Goal: Information Seeking & Learning: Learn about a topic

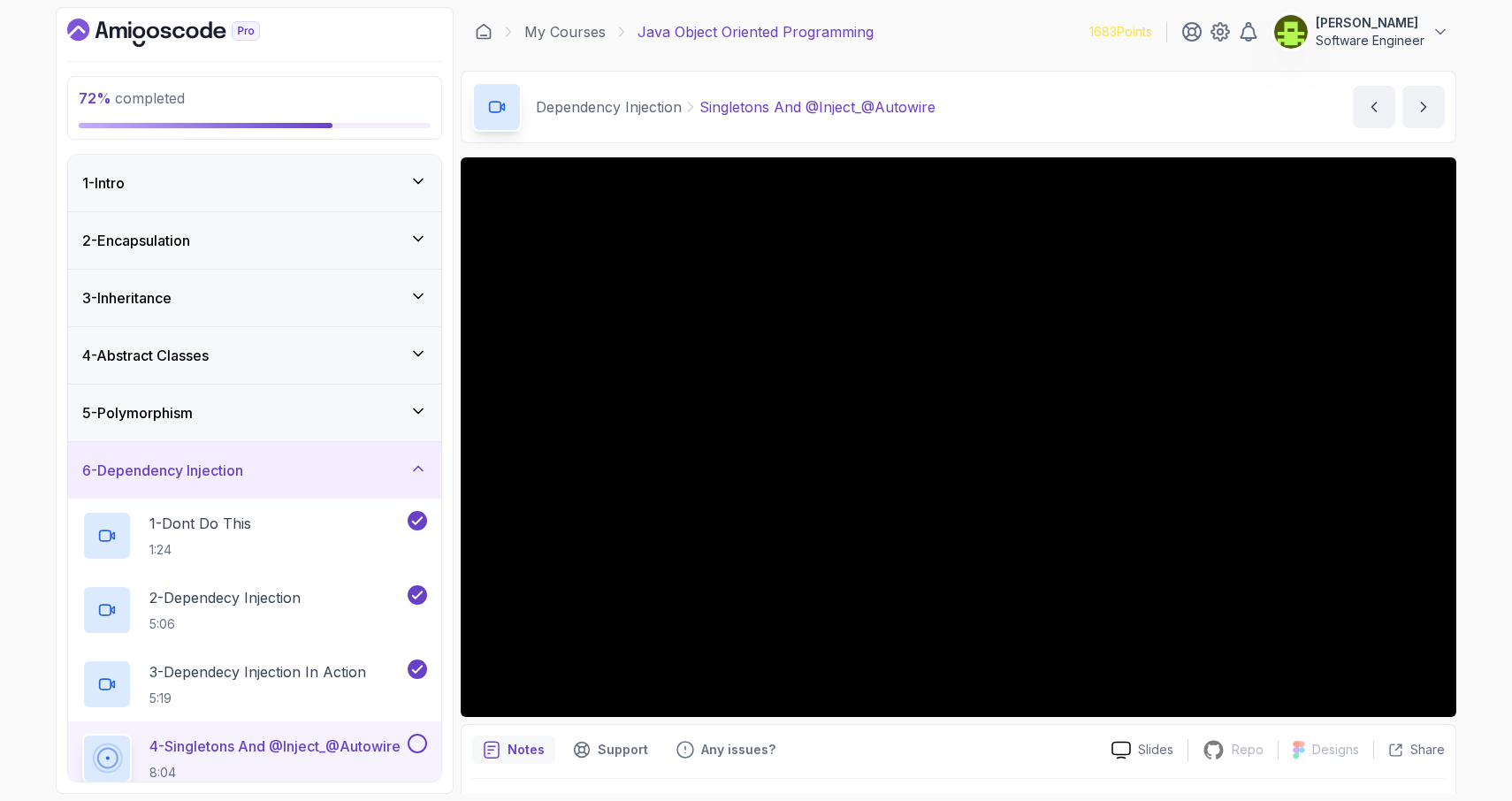
scroll to position [46, 0]
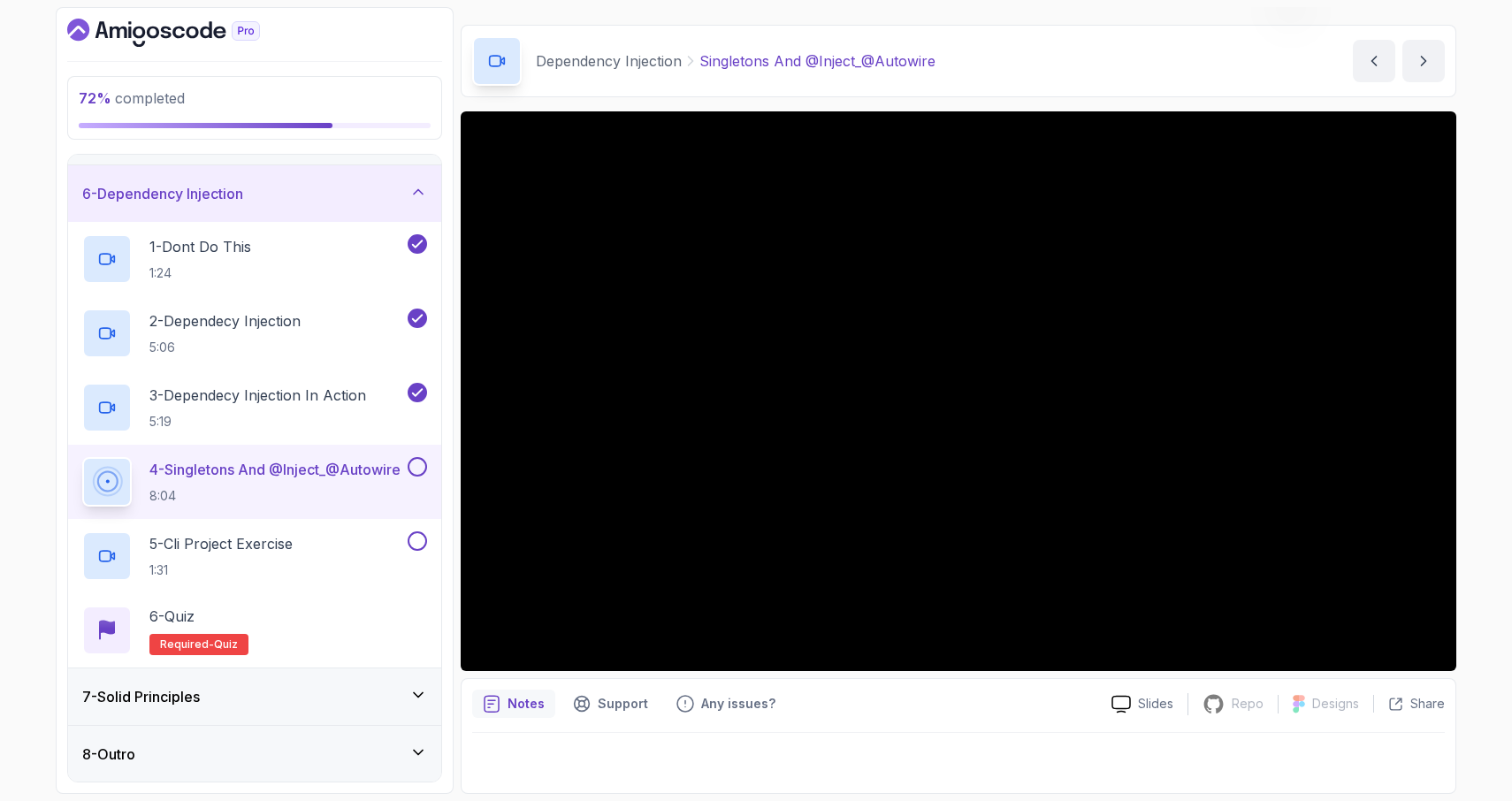
click at [975, 70] on div "Dependency Injection Singletons And @Inject_@Autowire Singletons And @Inject_@A…" at bounding box center [959, 61] width 996 height 73
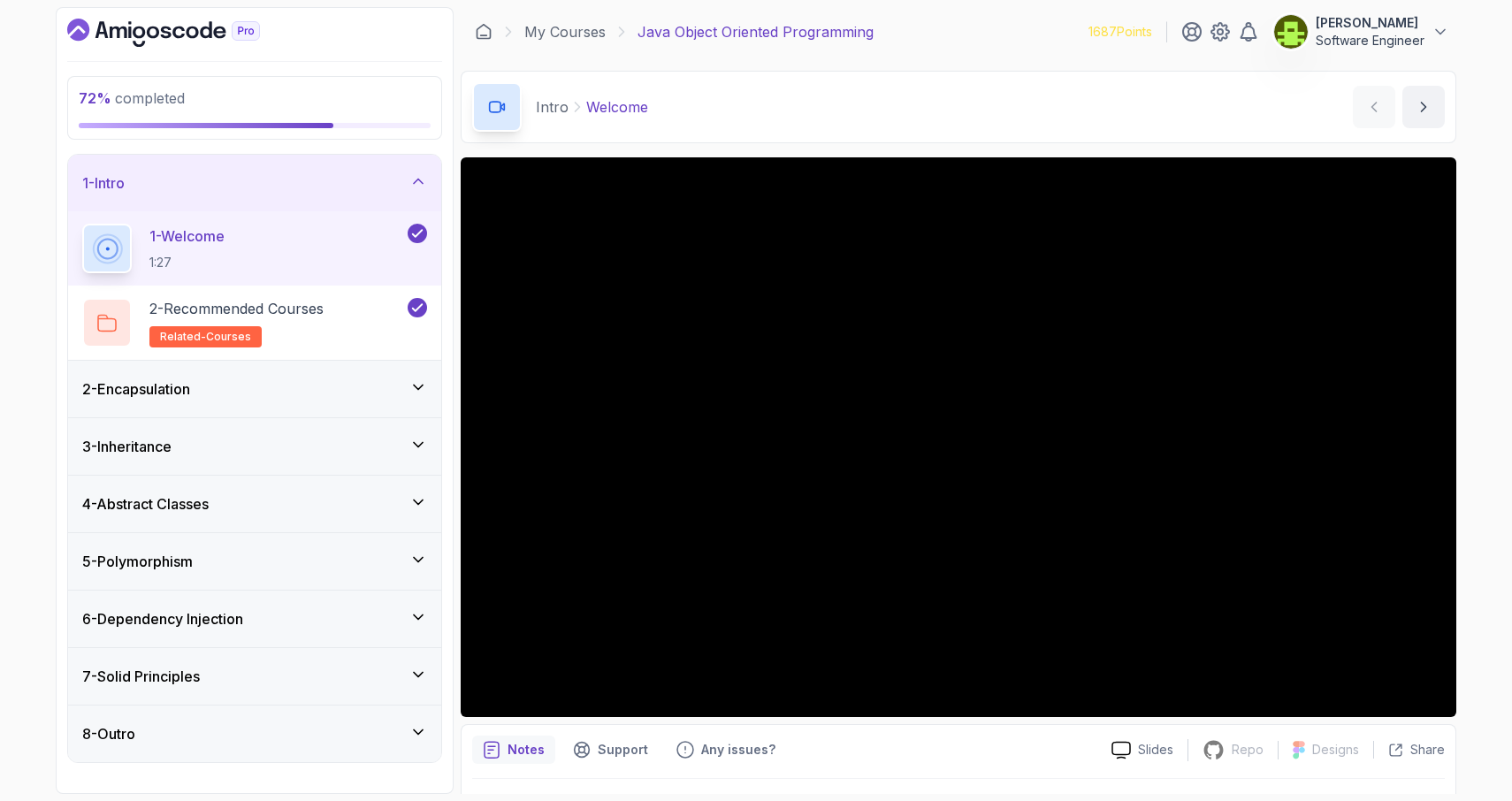
click at [406, 620] on div "6 - Dependency Injection" at bounding box center [254, 618] width 345 height 21
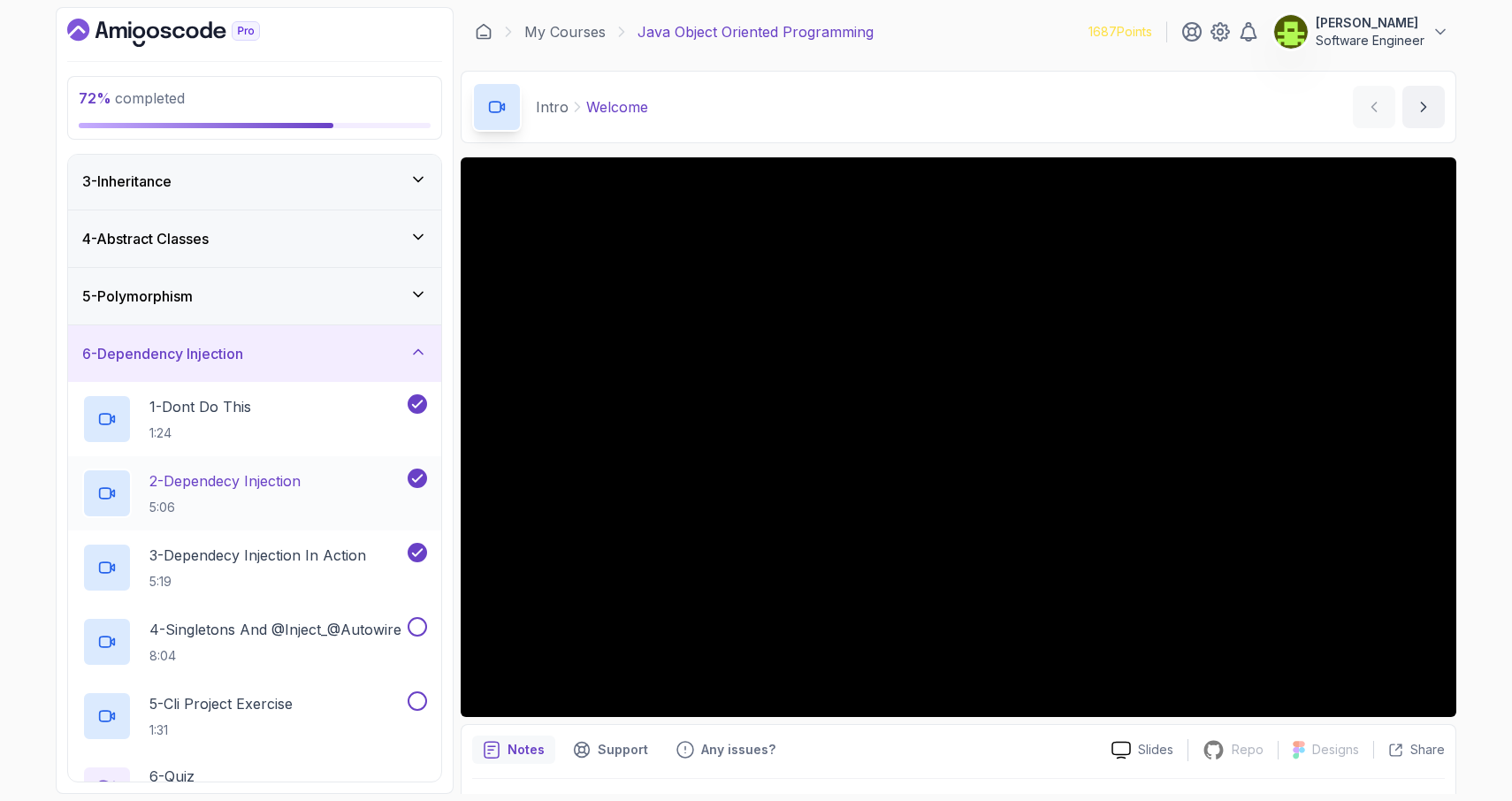
scroll to position [143, 0]
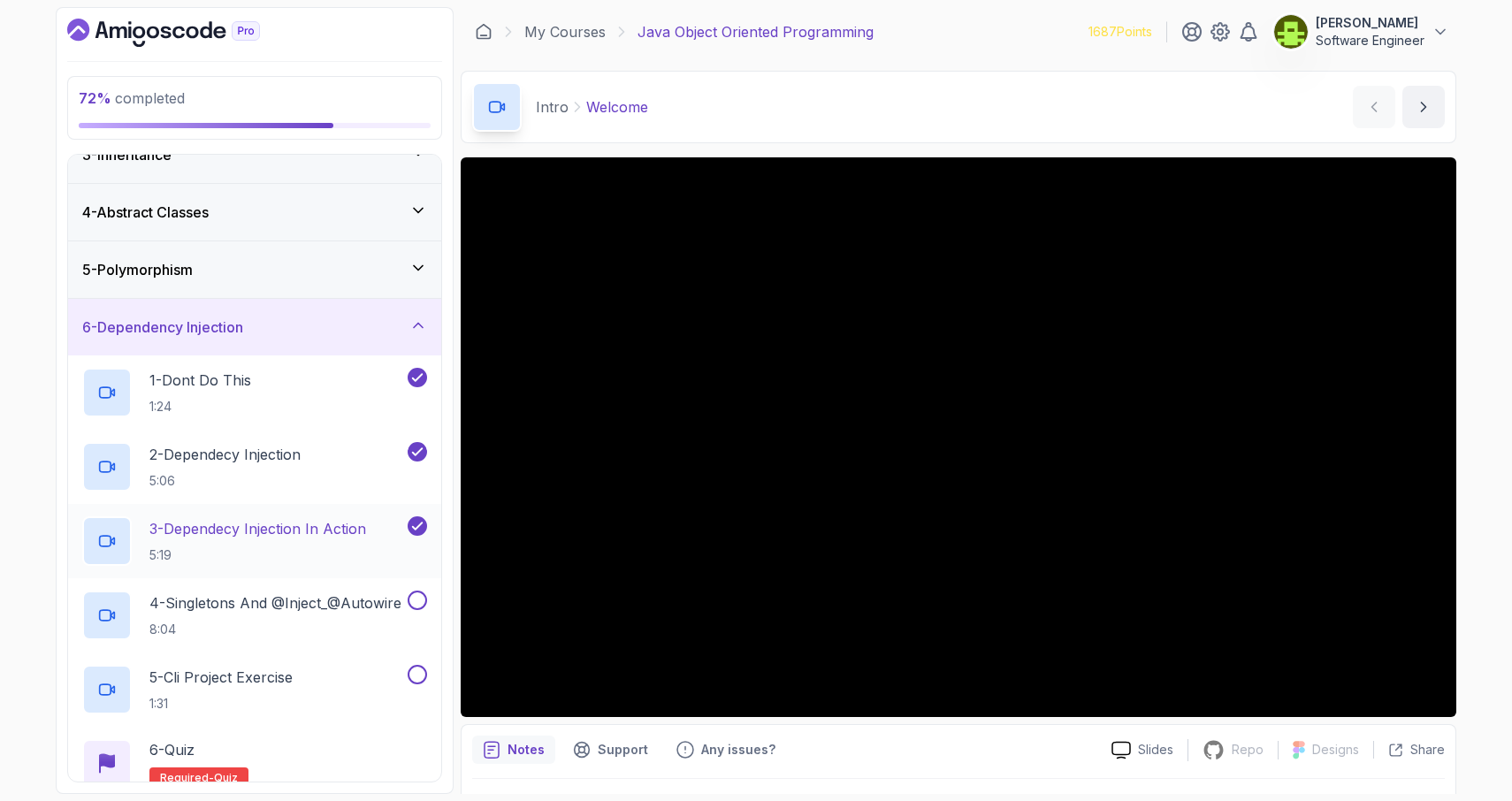
click at [320, 538] on p "3 - Dependecy Injection In Action" at bounding box center [257, 528] width 217 height 21
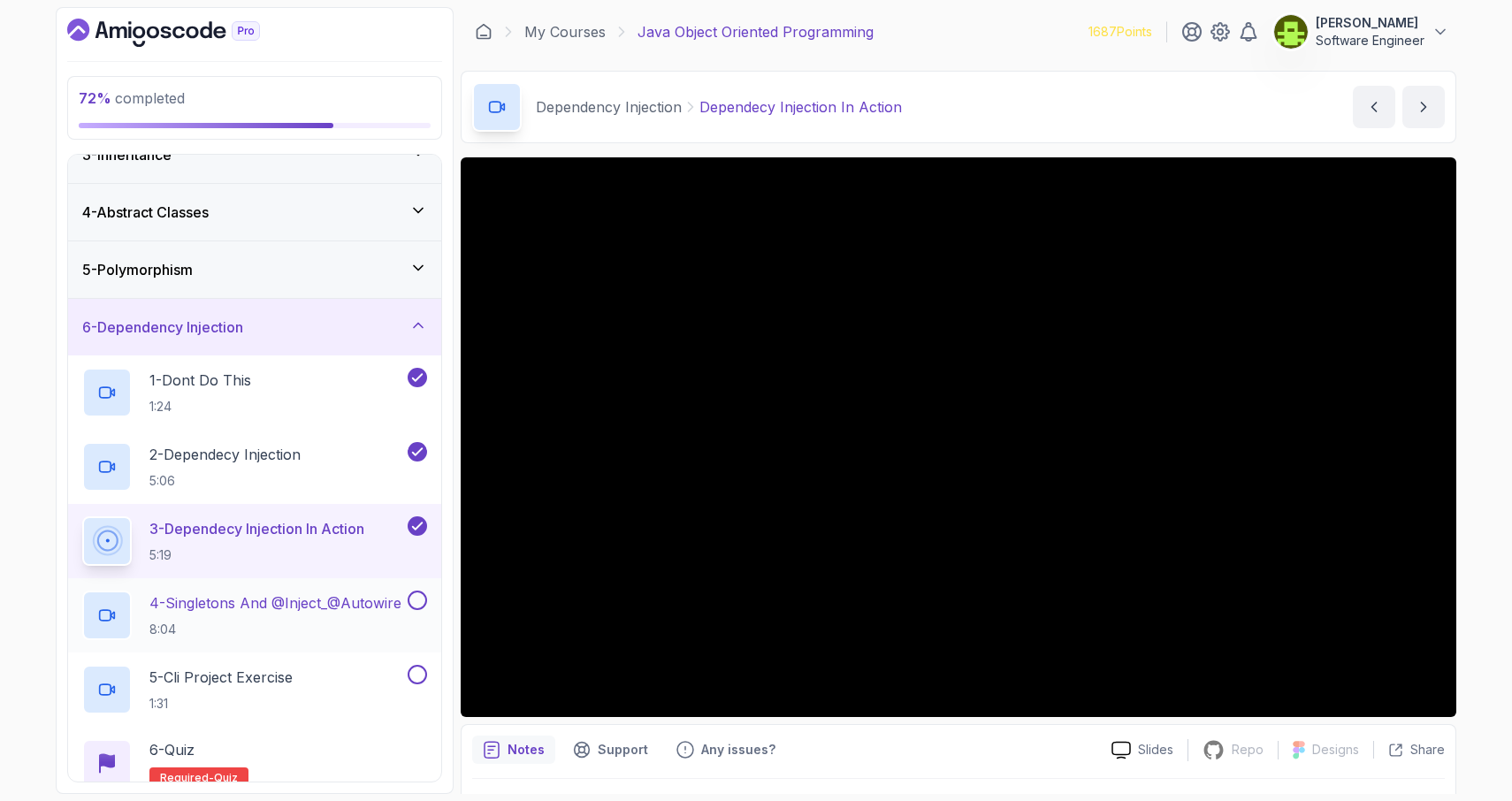
click at [306, 632] on p "8:04" at bounding box center [275, 629] width 252 height 18
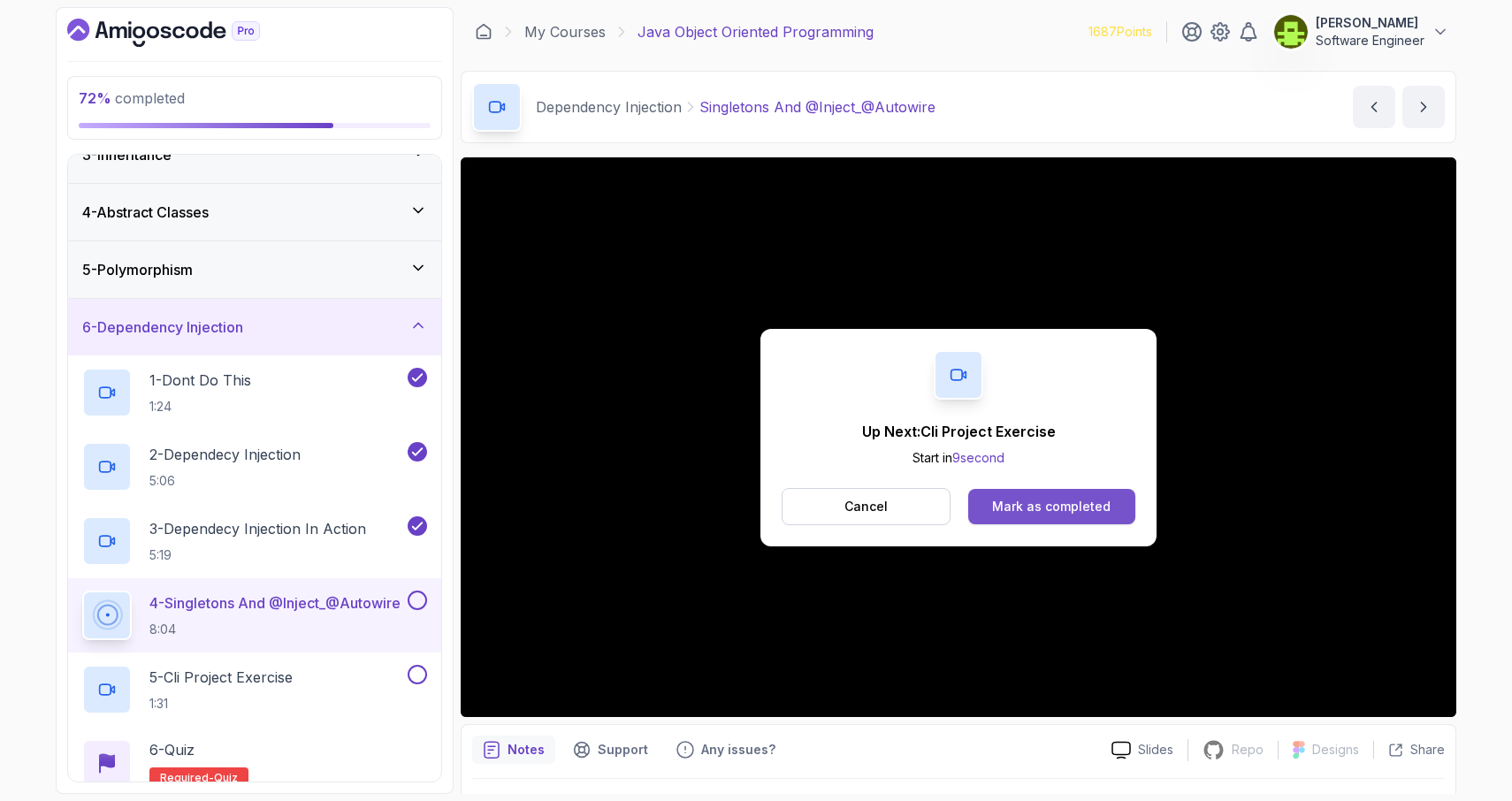
click at [1004, 509] on div "Mark as completed" at bounding box center [1051, 506] width 118 height 18
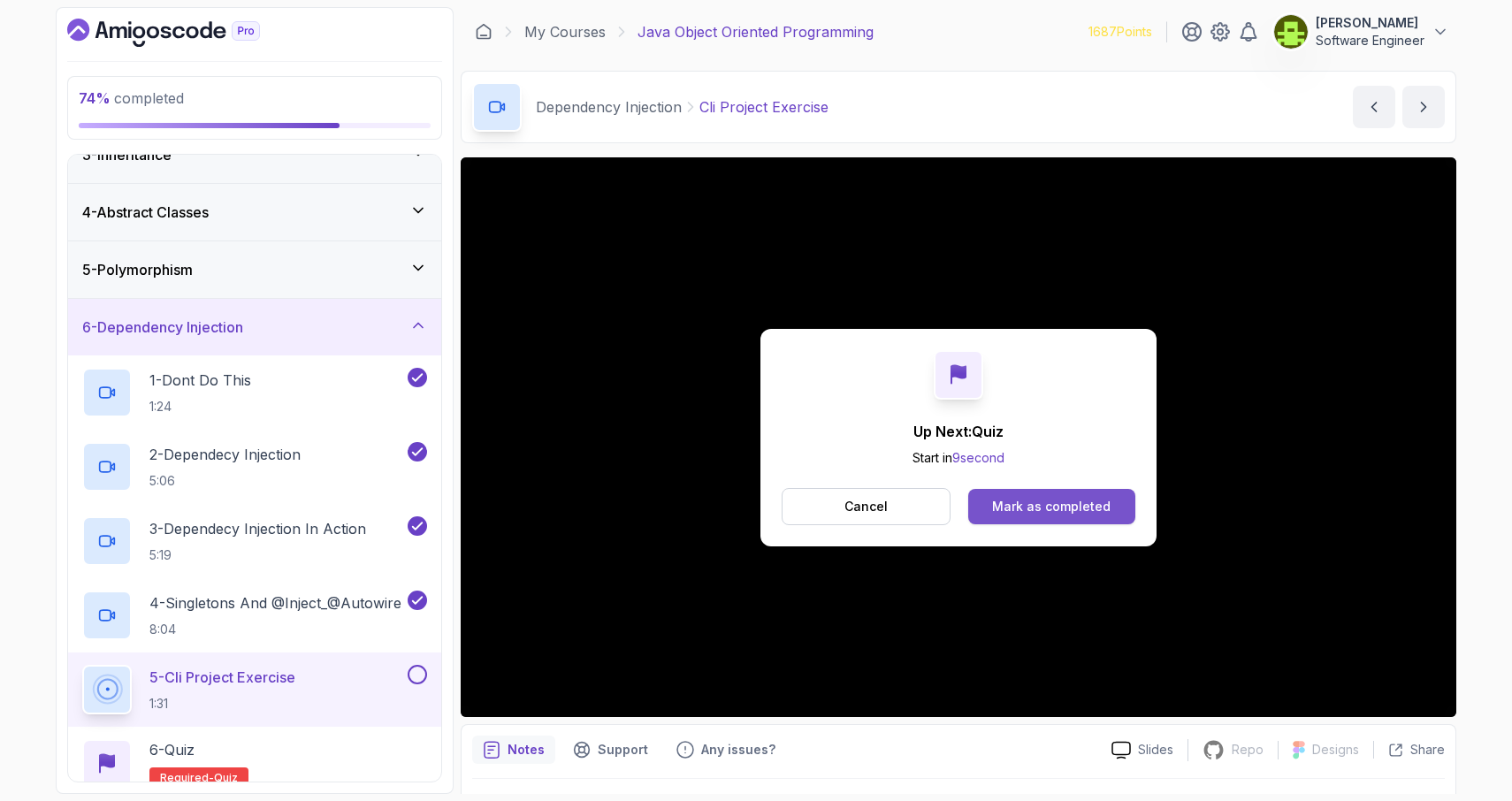
click at [1030, 512] on div "Mark as completed" at bounding box center [1051, 506] width 118 height 18
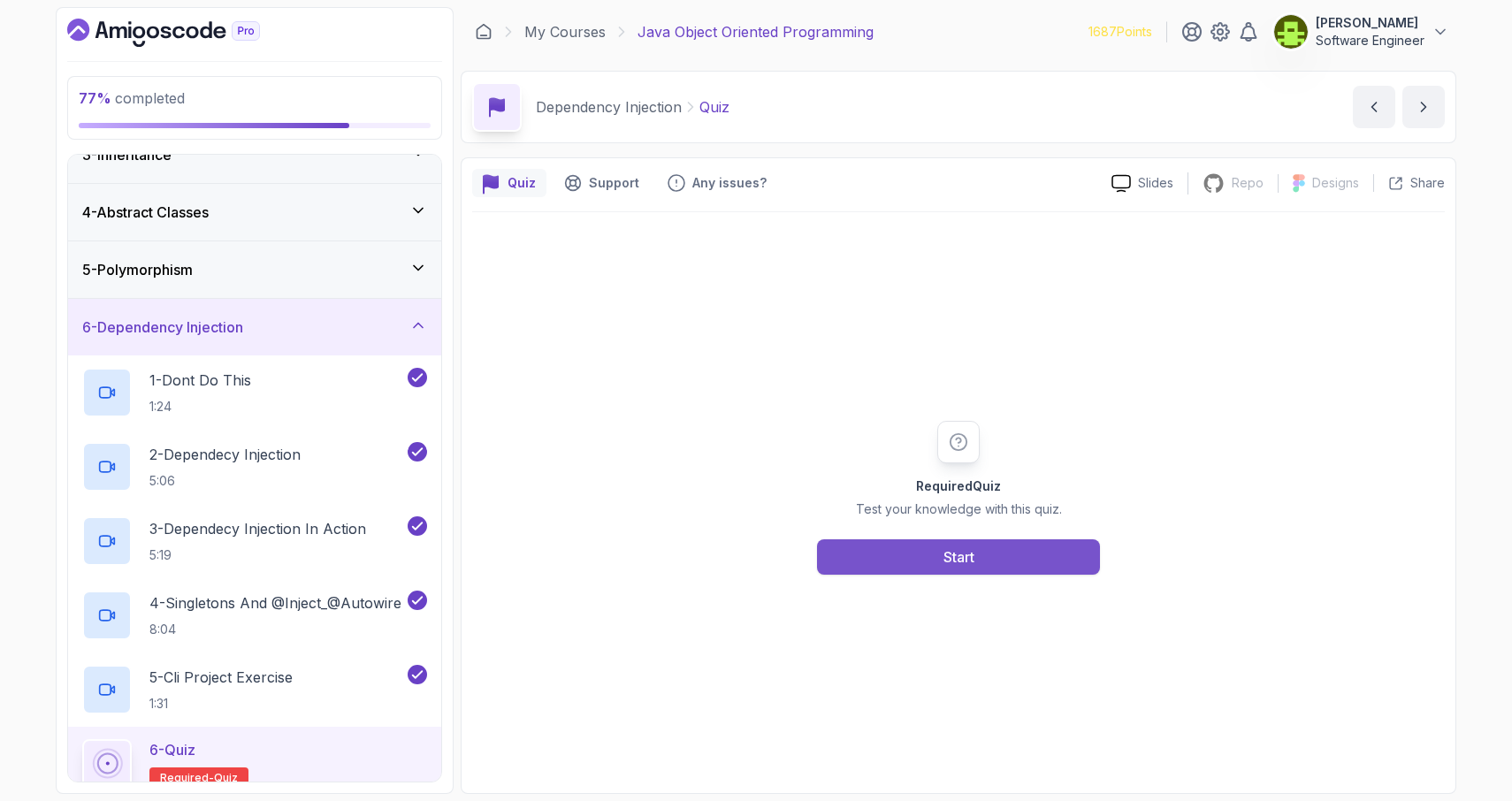
click at [1018, 556] on button "Start" at bounding box center [959, 557] width 283 height 35
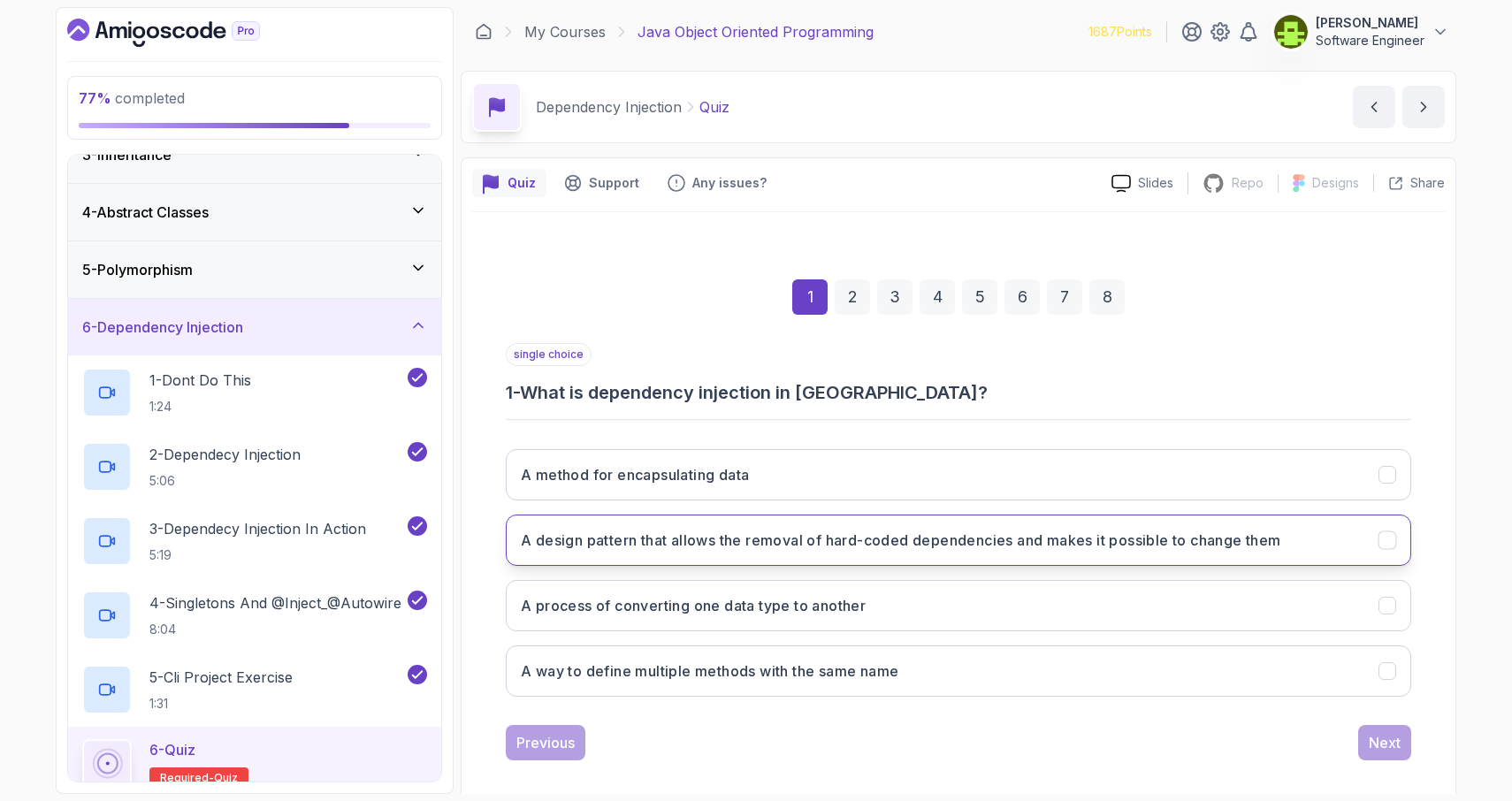
click at [1397, 547] on button "A design pattern that allows the removal of hard-coded dependencies and makes i…" at bounding box center [959, 540] width 906 height 51
click at [1390, 749] on div "Next" at bounding box center [1385, 742] width 32 height 21
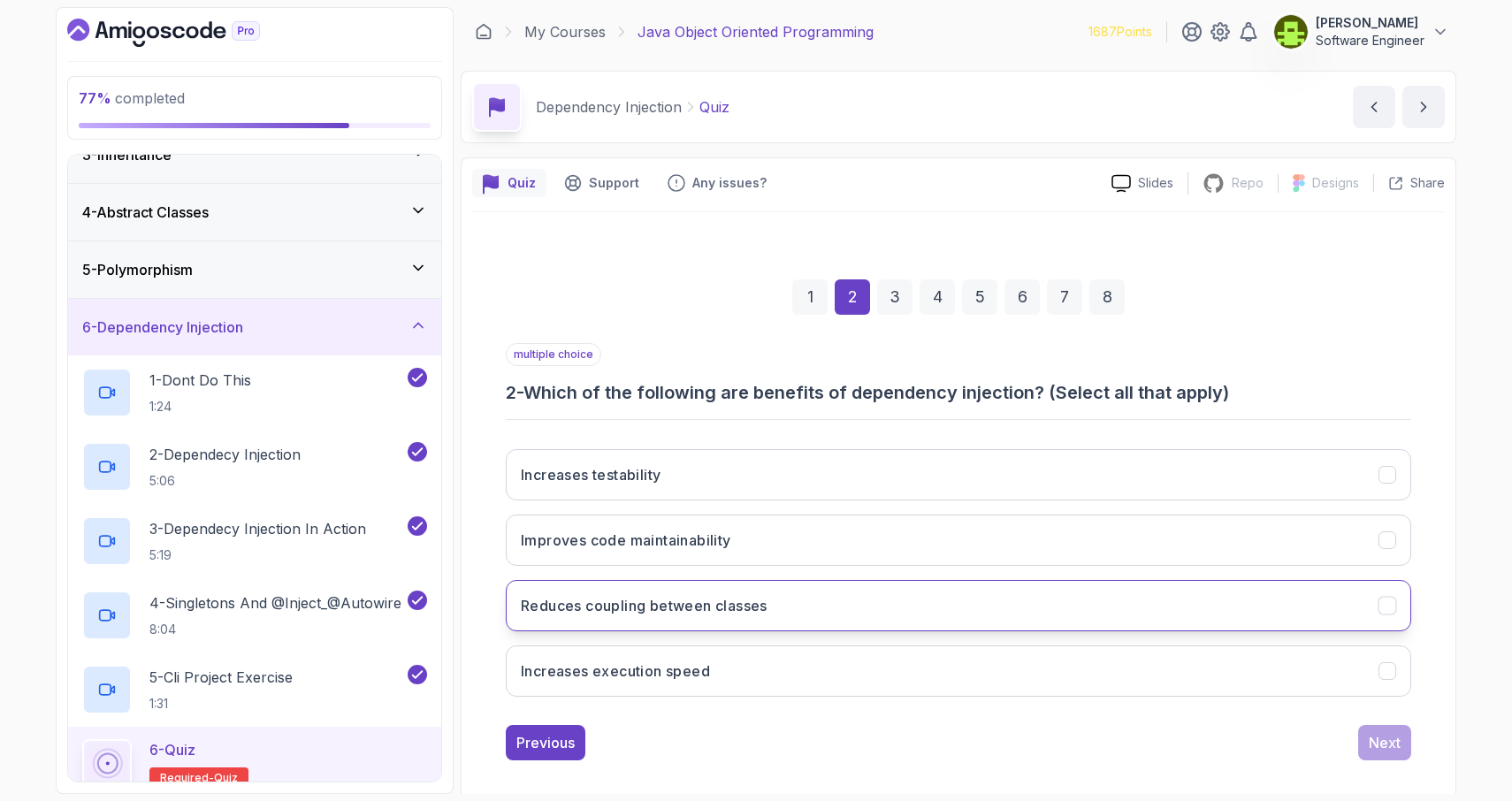
click at [1391, 605] on icon "Reduces coupling between classes" at bounding box center [1388, 606] width 17 height 17
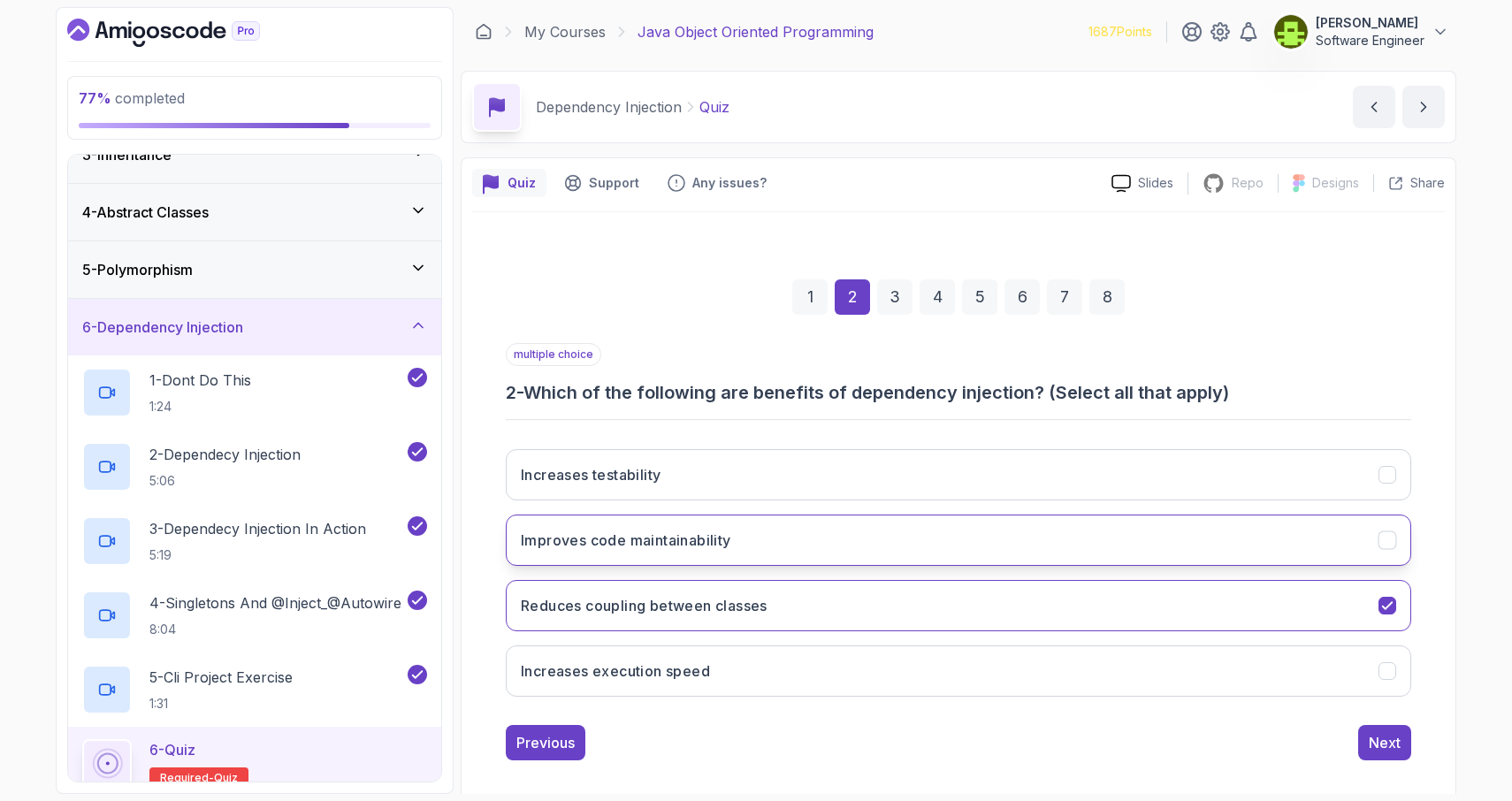
click at [1394, 538] on icon "Improves code maintainability" at bounding box center [1388, 541] width 17 height 17
click at [1393, 754] on button "Next" at bounding box center [1384, 742] width 53 height 35
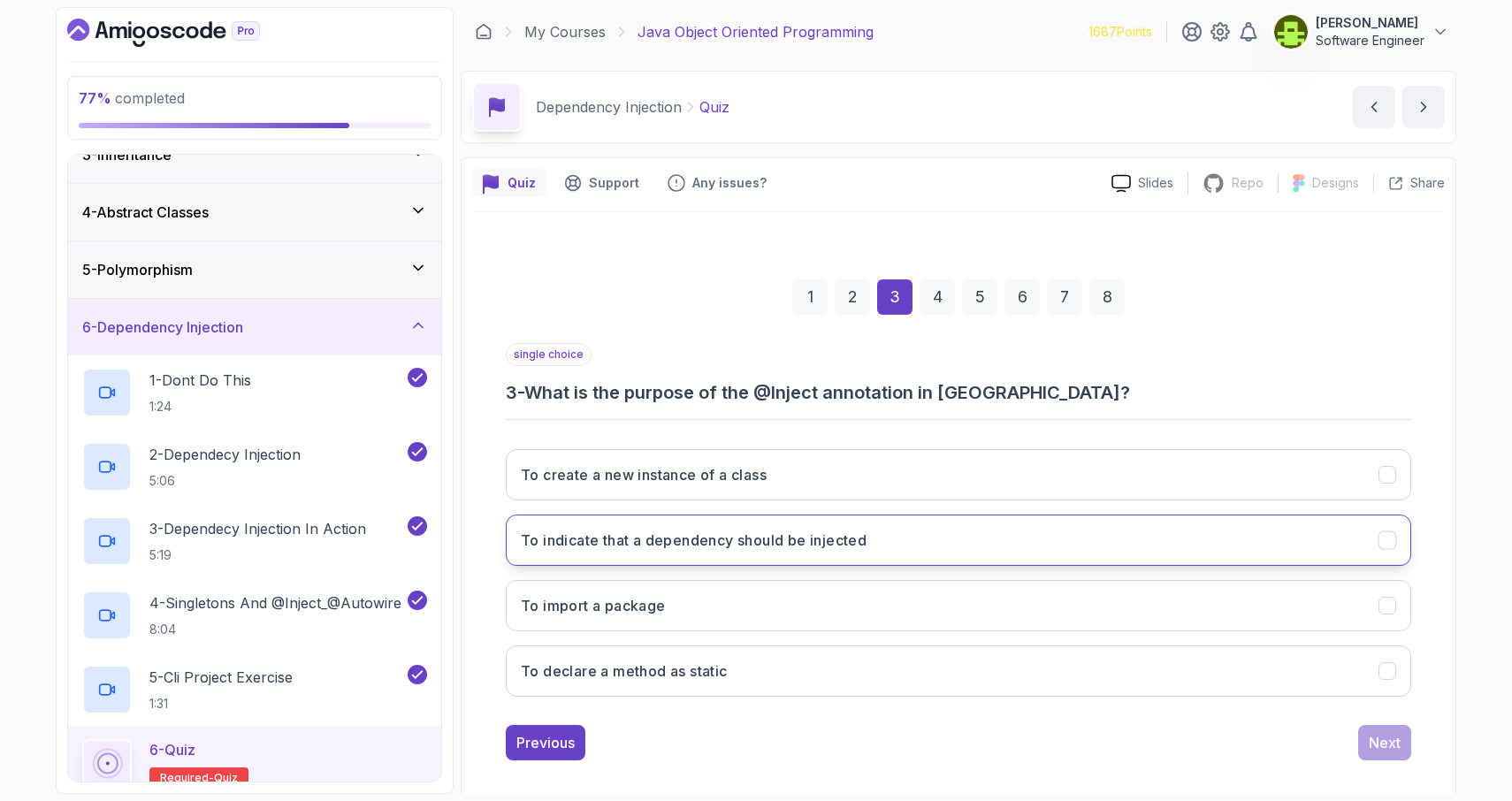
click at [1385, 540] on icon "To indicate that a dependency should be injected" at bounding box center [1388, 541] width 17 height 17
click at [1391, 745] on div "Next" at bounding box center [1385, 742] width 32 height 21
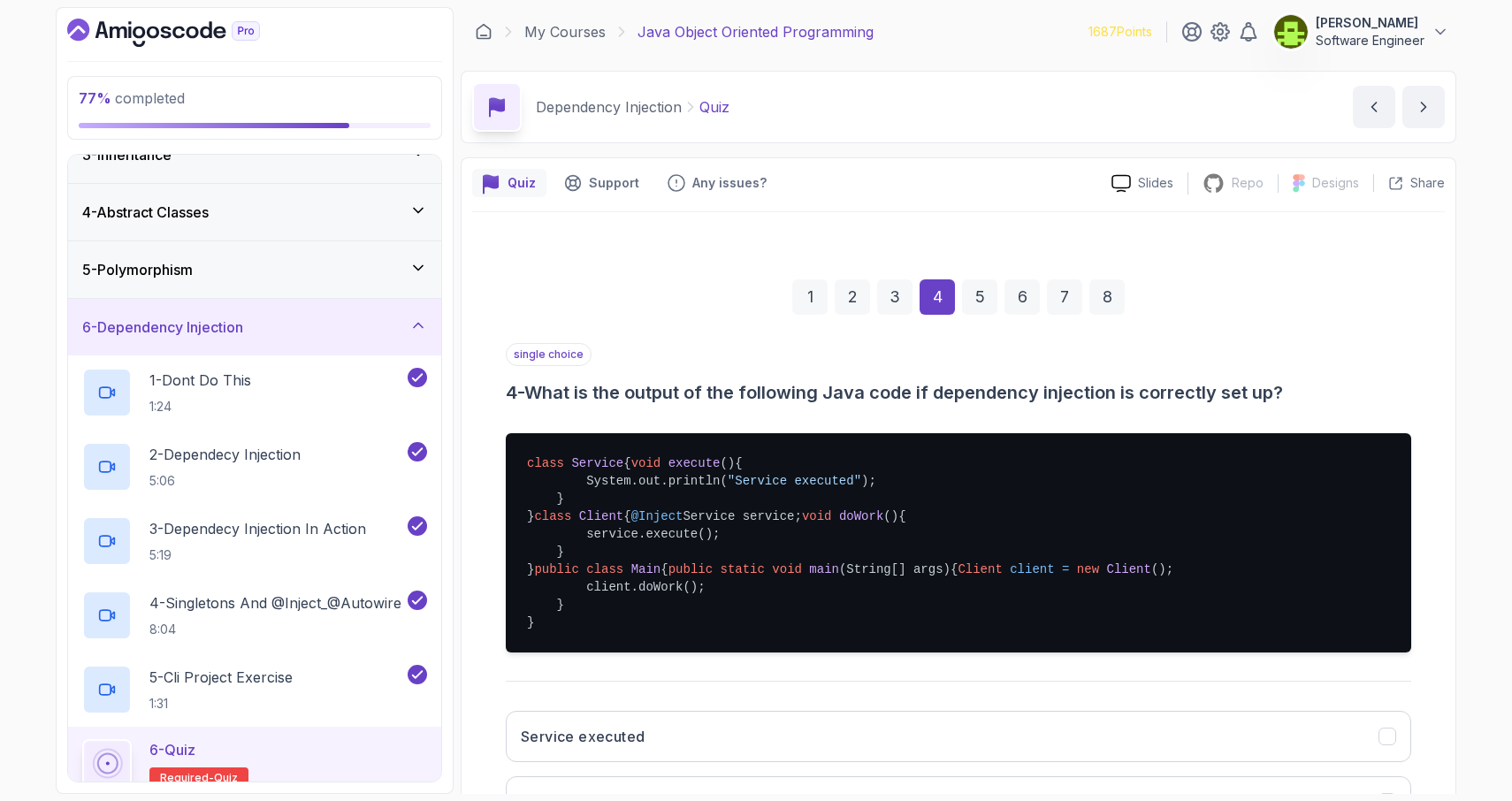
click at [1339, 653] on pre "class Service { void execute () { System.out.println( "Service executed" ); } }…" at bounding box center [959, 542] width 906 height 219
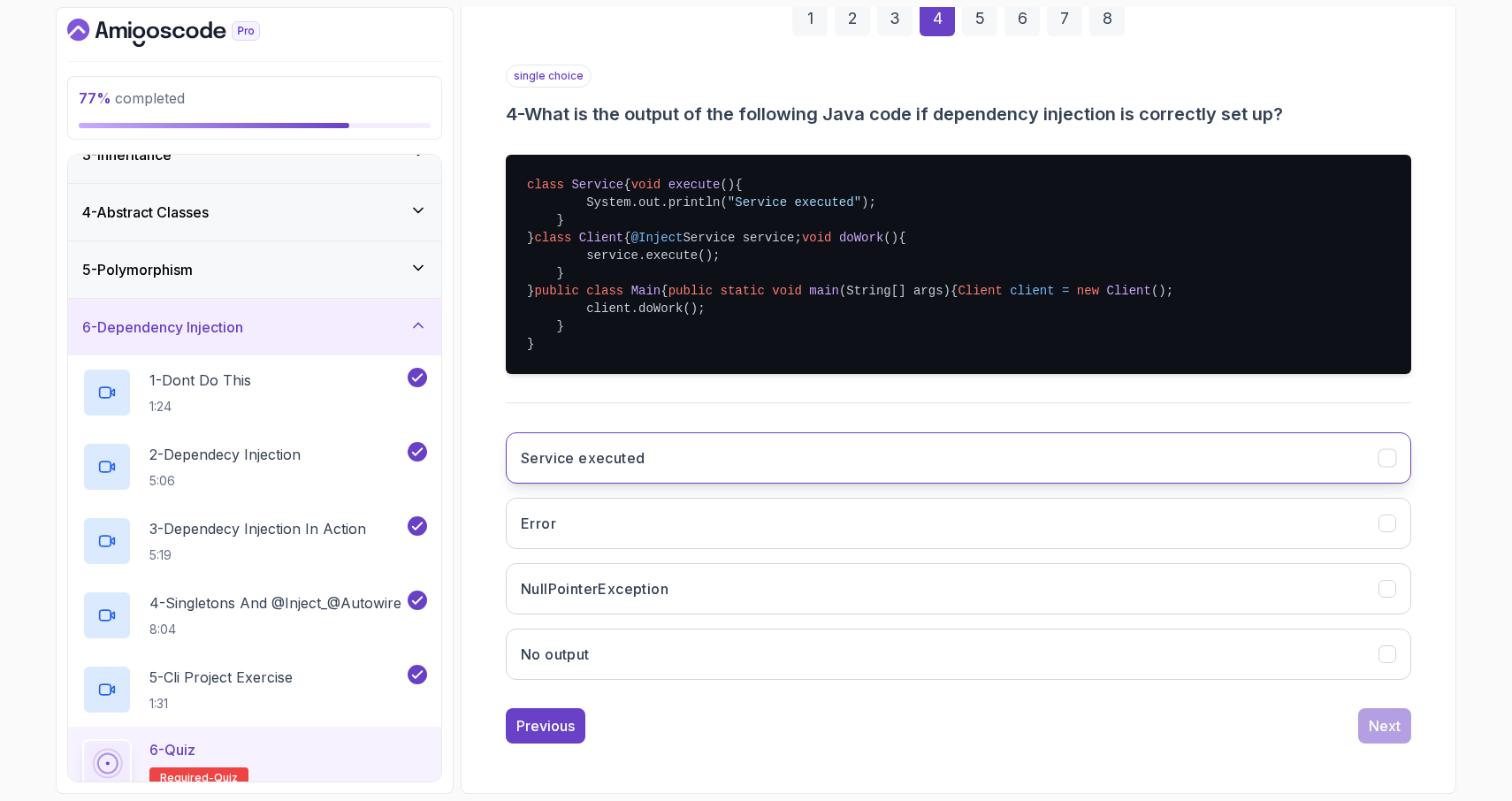
scroll to position [317, 0]
click at [1289, 550] on button "Error" at bounding box center [959, 523] width 906 height 51
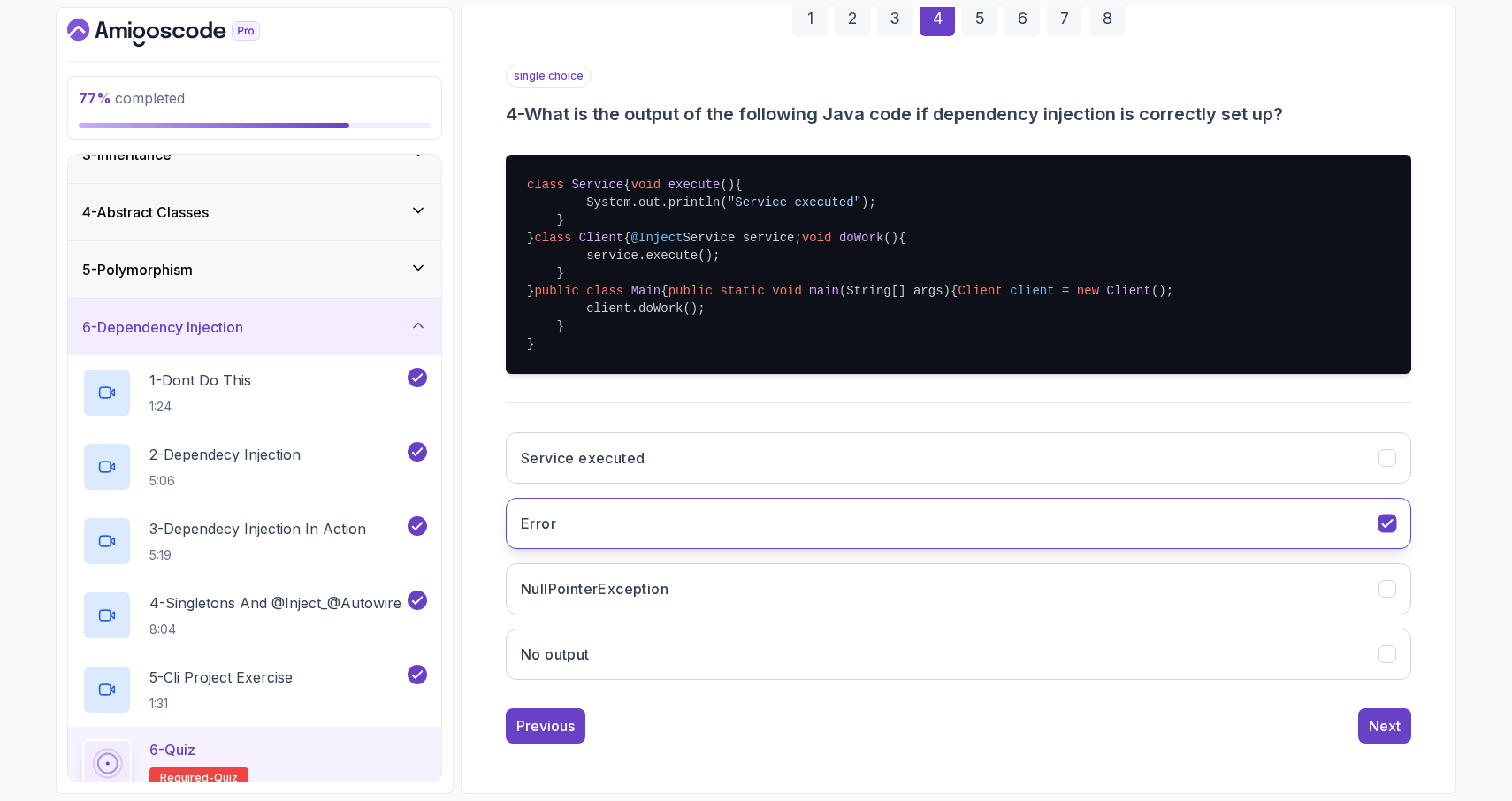
click at [1383, 527] on icon "Error" at bounding box center [1387, 523] width 9 height 7
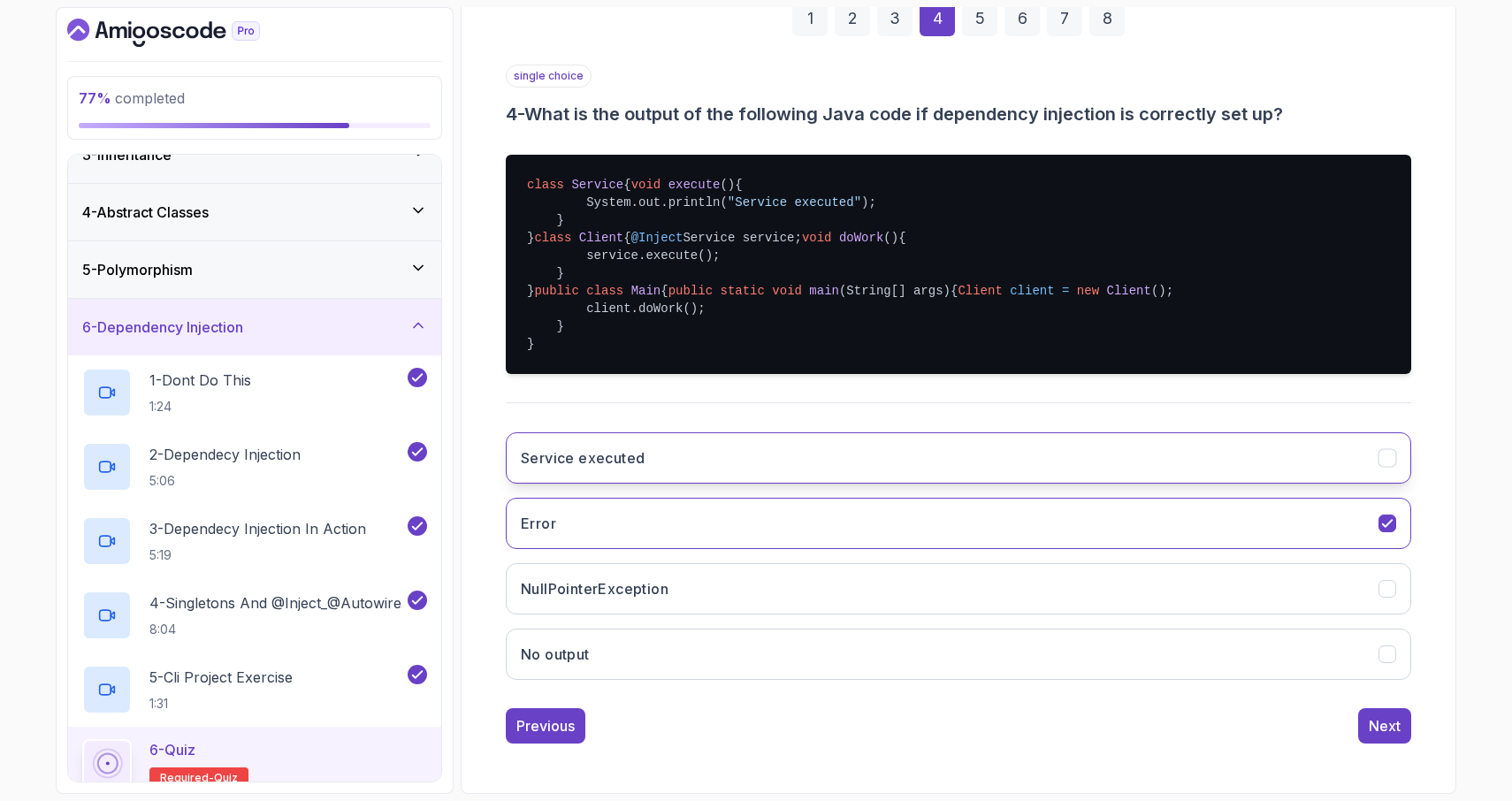
click at [1363, 483] on button "Service executed" at bounding box center [959, 457] width 906 height 51
click at [1306, 509] on div "single choice 4 - What is the output of the following Java code if dependency i…" at bounding box center [959, 379] width 906 height 630
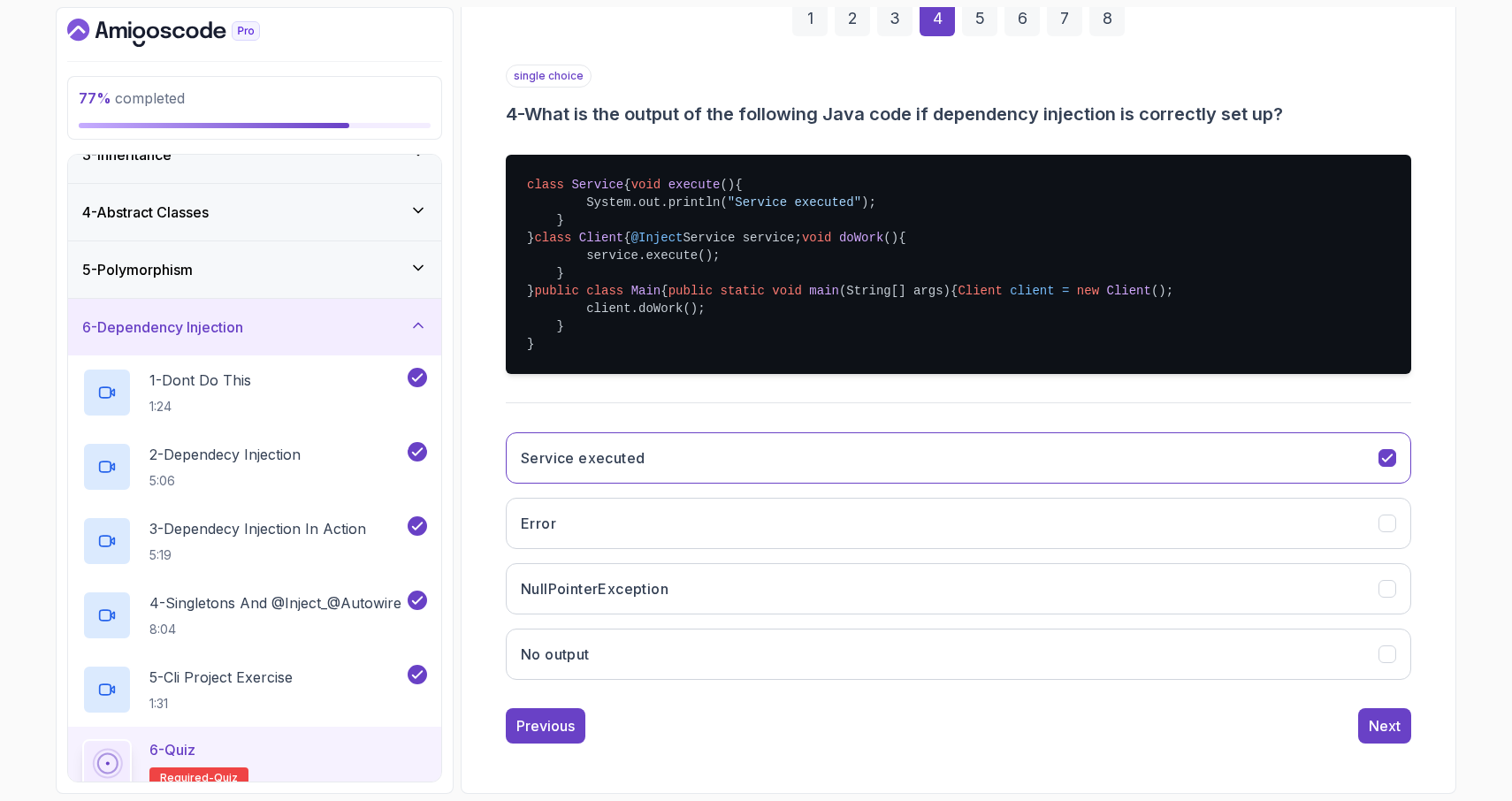
click at [1306, 509] on div "single choice 4 - What is the output of the following Java code if dependency i…" at bounding box center [959, 379] width 906 height 630
click at [1312, 501] on div "single choice 4 - What is the output of the following Java code if dependency i…" at bounding box center [959, 379] width 906 height 630
click at [1307, 510] on div "single choice 4 - What is the output of the following Java code if dependency i…" at bounding box center [959, 379] width 906 height 630
drag, startPoint x: 1309, startPoint y: 515, endPoint x: 1318, endPoint y: 513, distance: 9.2
click at [1318, 513] on div "single choice 4 - What is the output of the following Java code if dependency i…" at bounding box center [959, 379] width 906 height 630
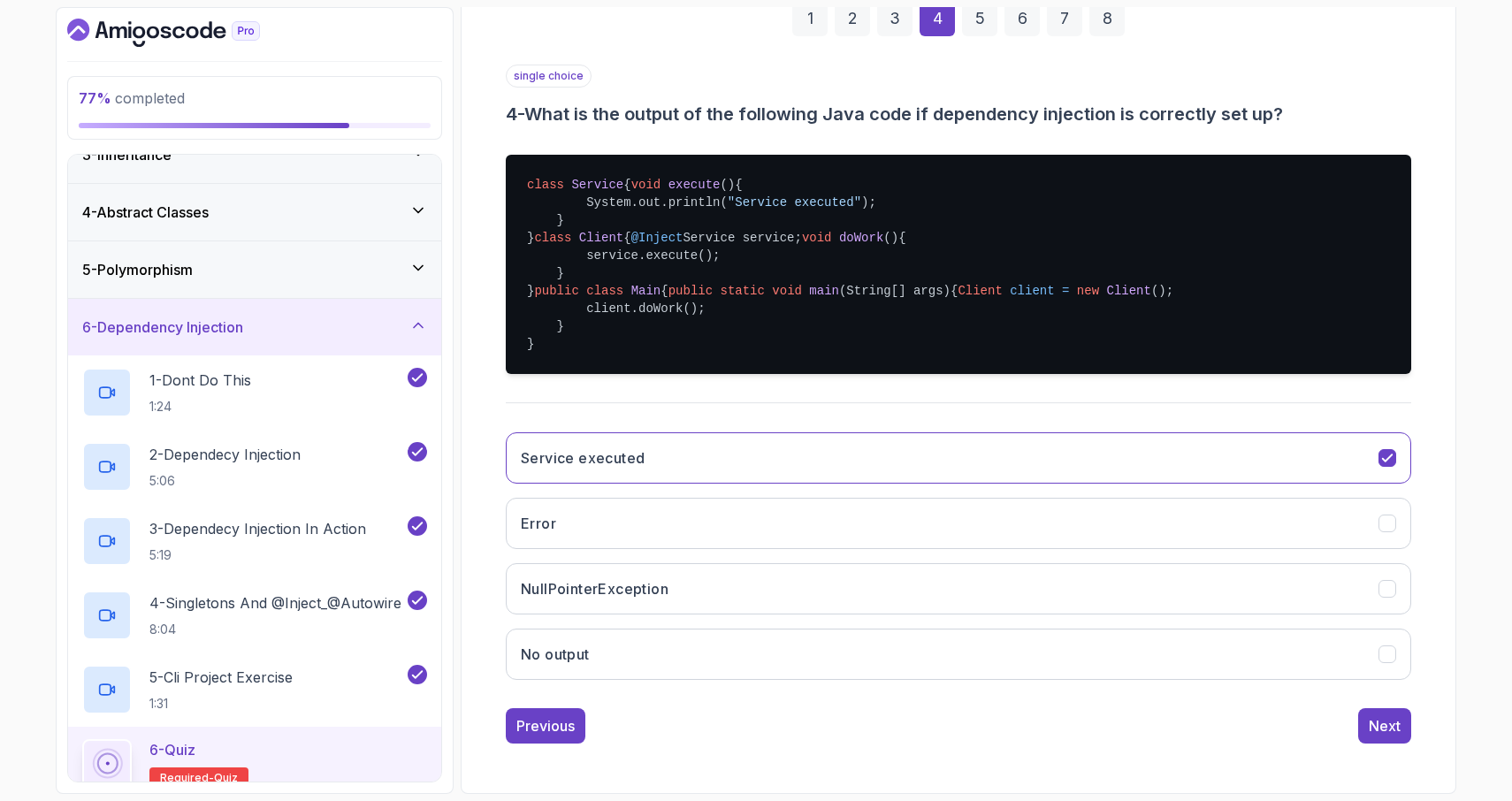
scroll to position [381, 0]
click at [1091, 483] on button "Service executed" at bounding box center [959, 457] width 906 height 51
click at [1374, 737] on div "Next" at bounding box center [1385, 726] width 32 height 21
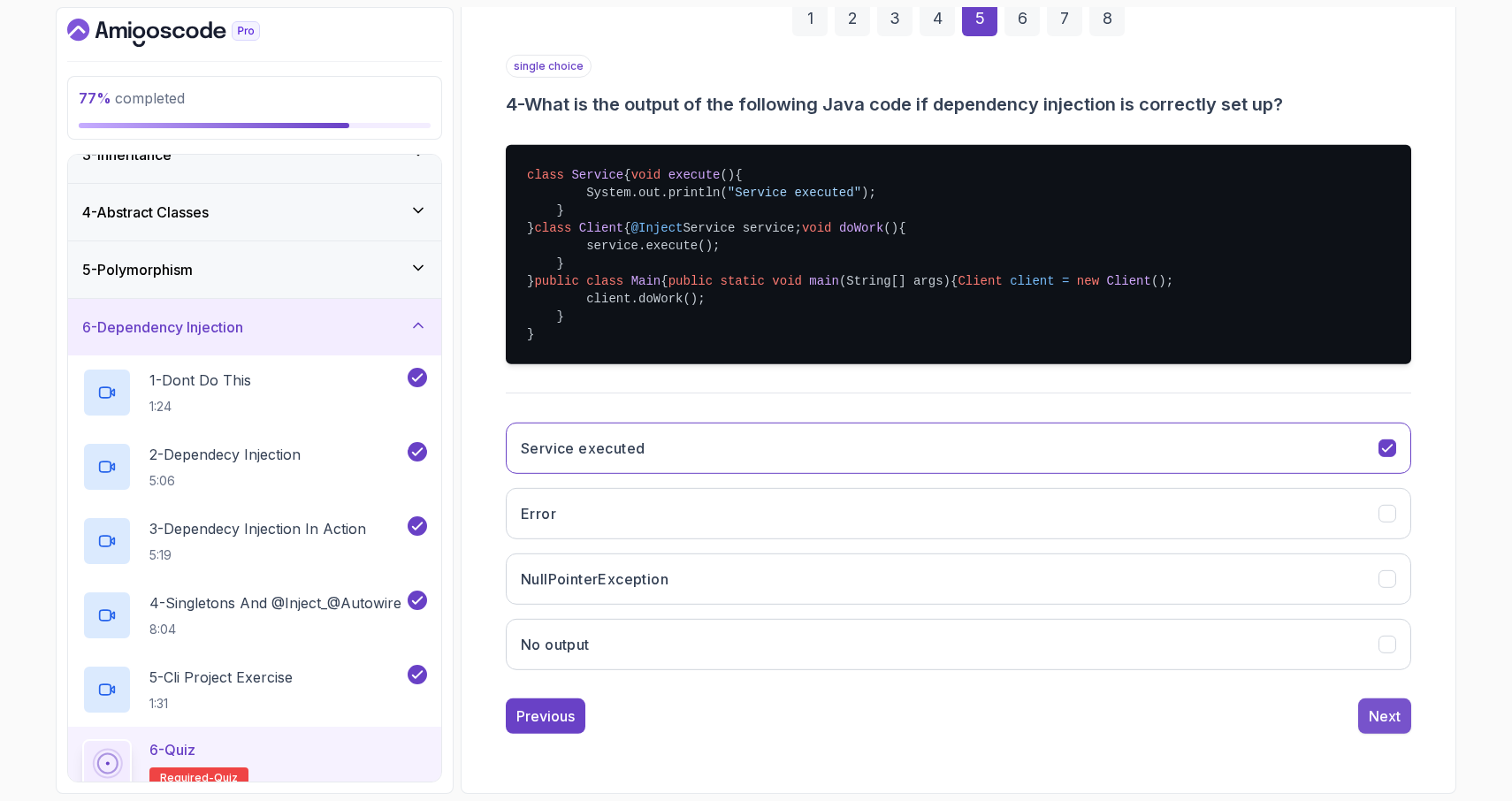
scroll to position [17, 0]
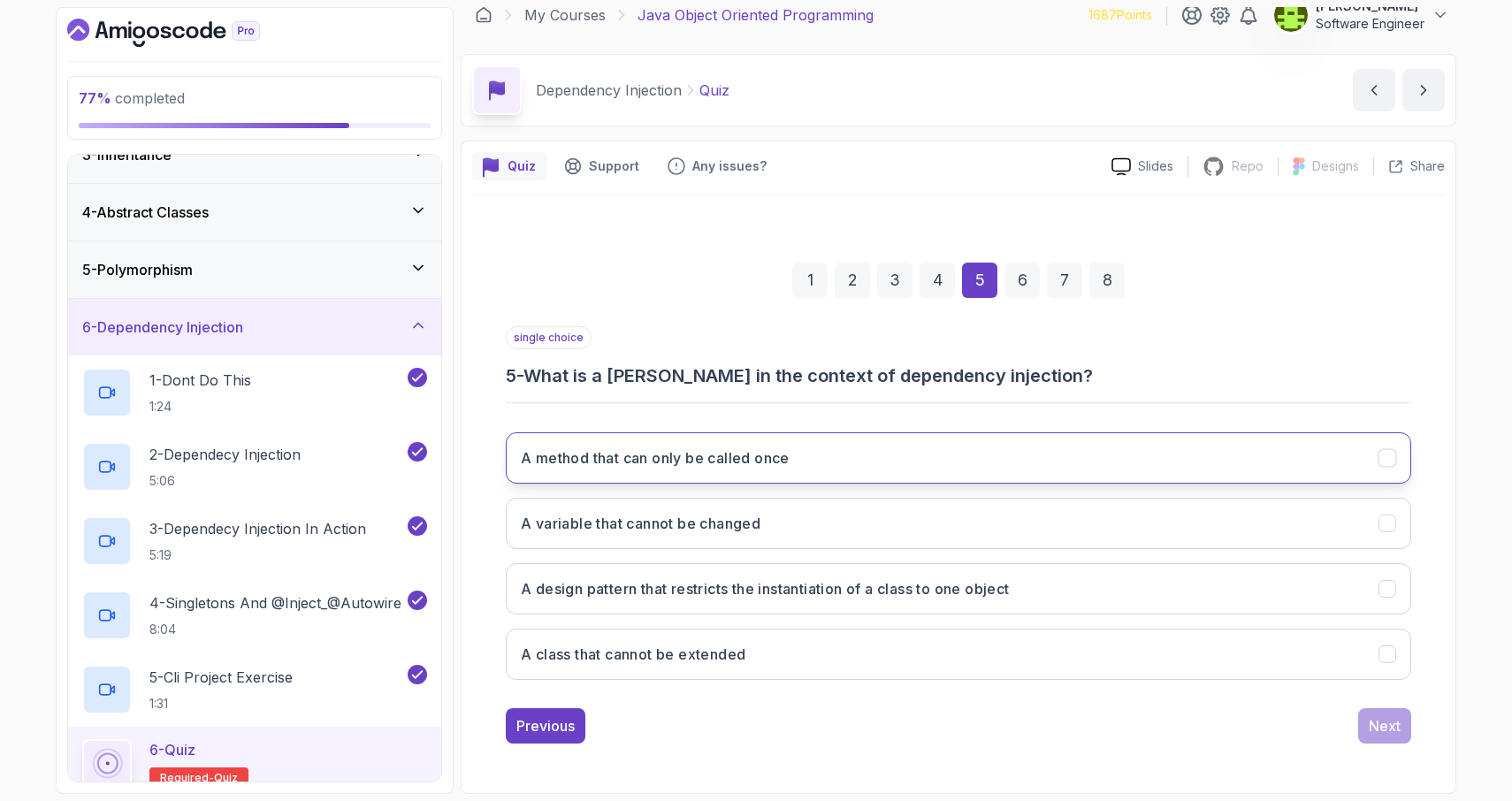
click at [1396, 466] on div "A method that can only be called once" at bounding box center [1387, 457] width 18 height 18
click at [1392, 465] on icon "A method that can only be called once" at bounding box center [1388, 458] width 17 height 17
click at [1372, 732] on div "Next" at bounding box center [1385, 726] width 32 height 21
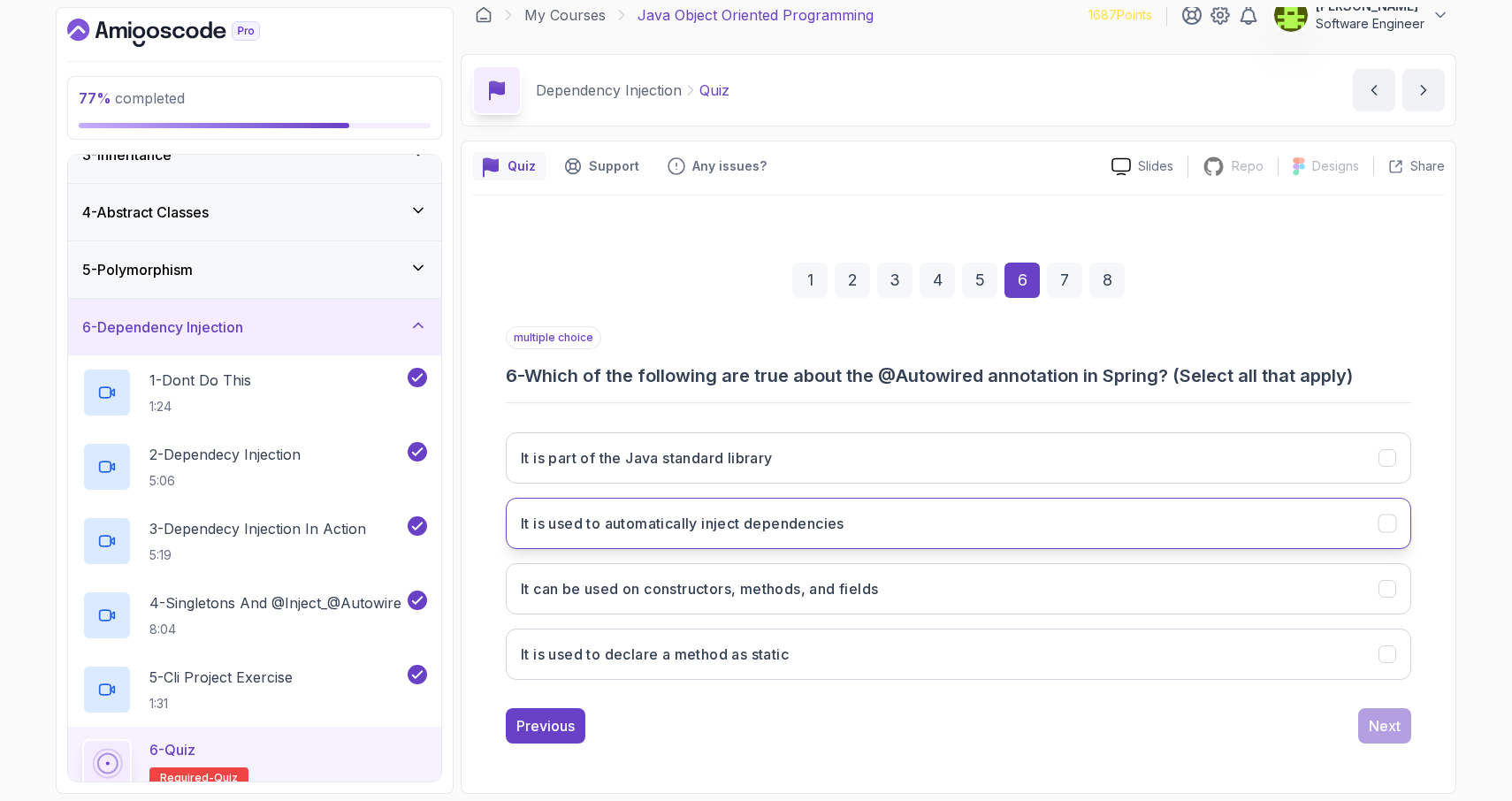
click at [1385, 525] on icon "It is used to automatically inject dependencies" at bounding box center [1387, 523] width 9 height 7
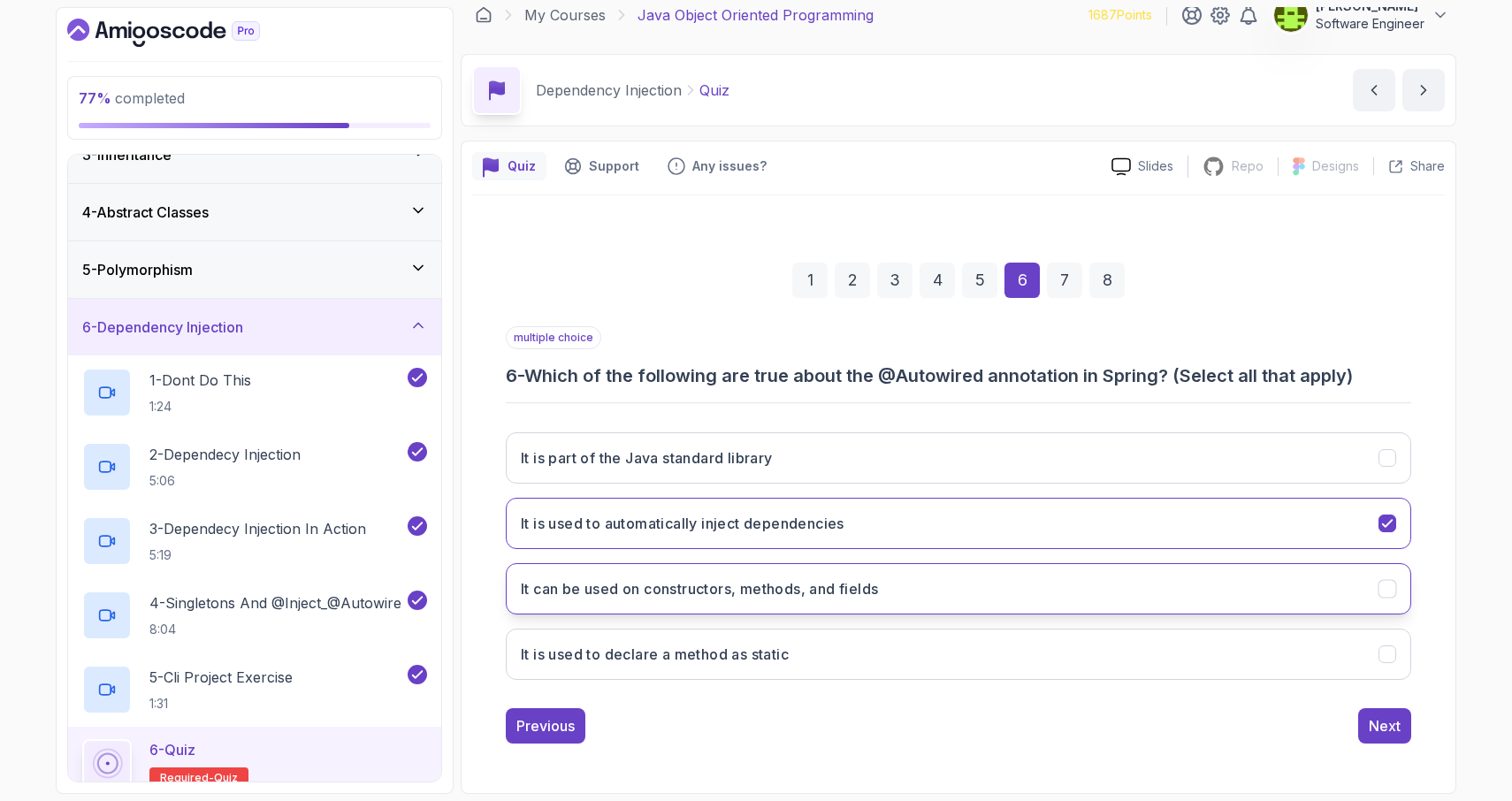
click at [1388, 593] on icon "It can be used on constructors, methods, and fields" at bounding box center [1388, 590] width 17 height 17
click at [1390, 732] on div "Next" at bounding box center [1385, 726] width 32 height 21
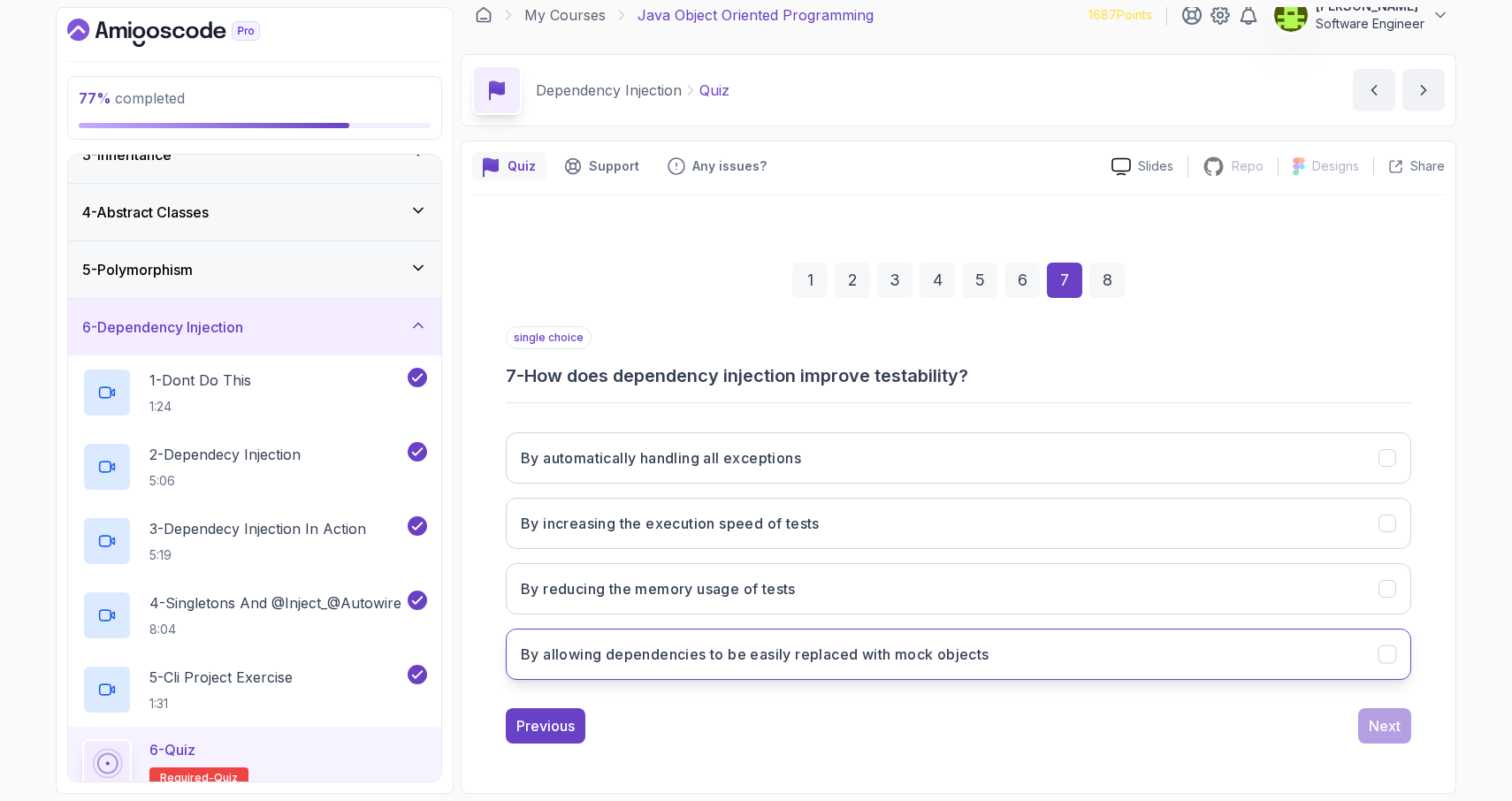
click at [1386, 656] on icon "By allowing dependencies to be easily replaced with mock objects" at bounding box center [1387, 655] width 9 height 7
click at [1379, 726] on div "Next" at bounding box center [1385, 726] width 32 height 21
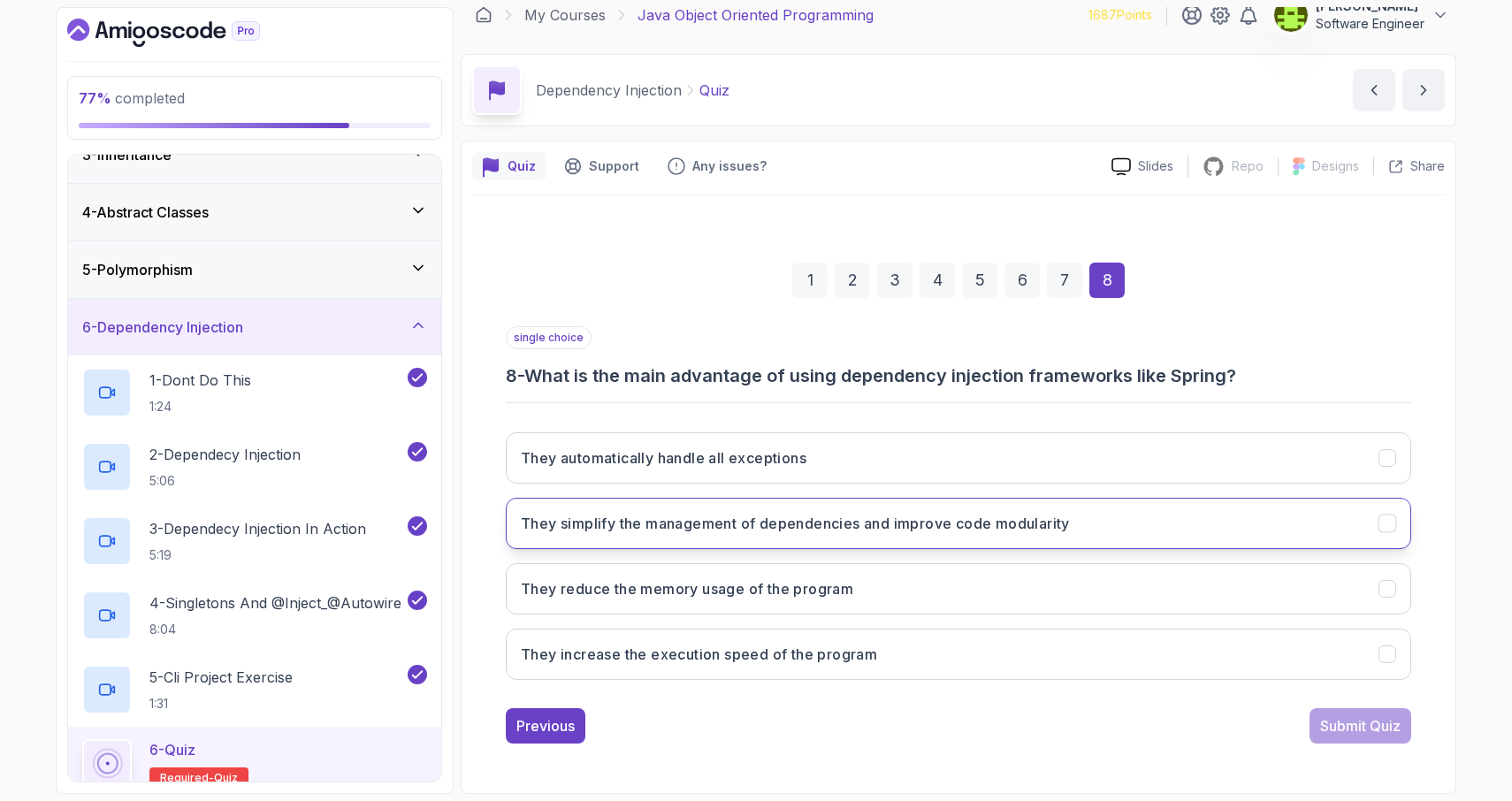
click at [1384, 520] on icon "They simplify the management of dependencies and improve code modularity" at bounding box center [1388, 523] width 17 height 17
click at [1344, 734] on div "Submit Quiz" at bounding box center [1360, 726] width 80 height 21
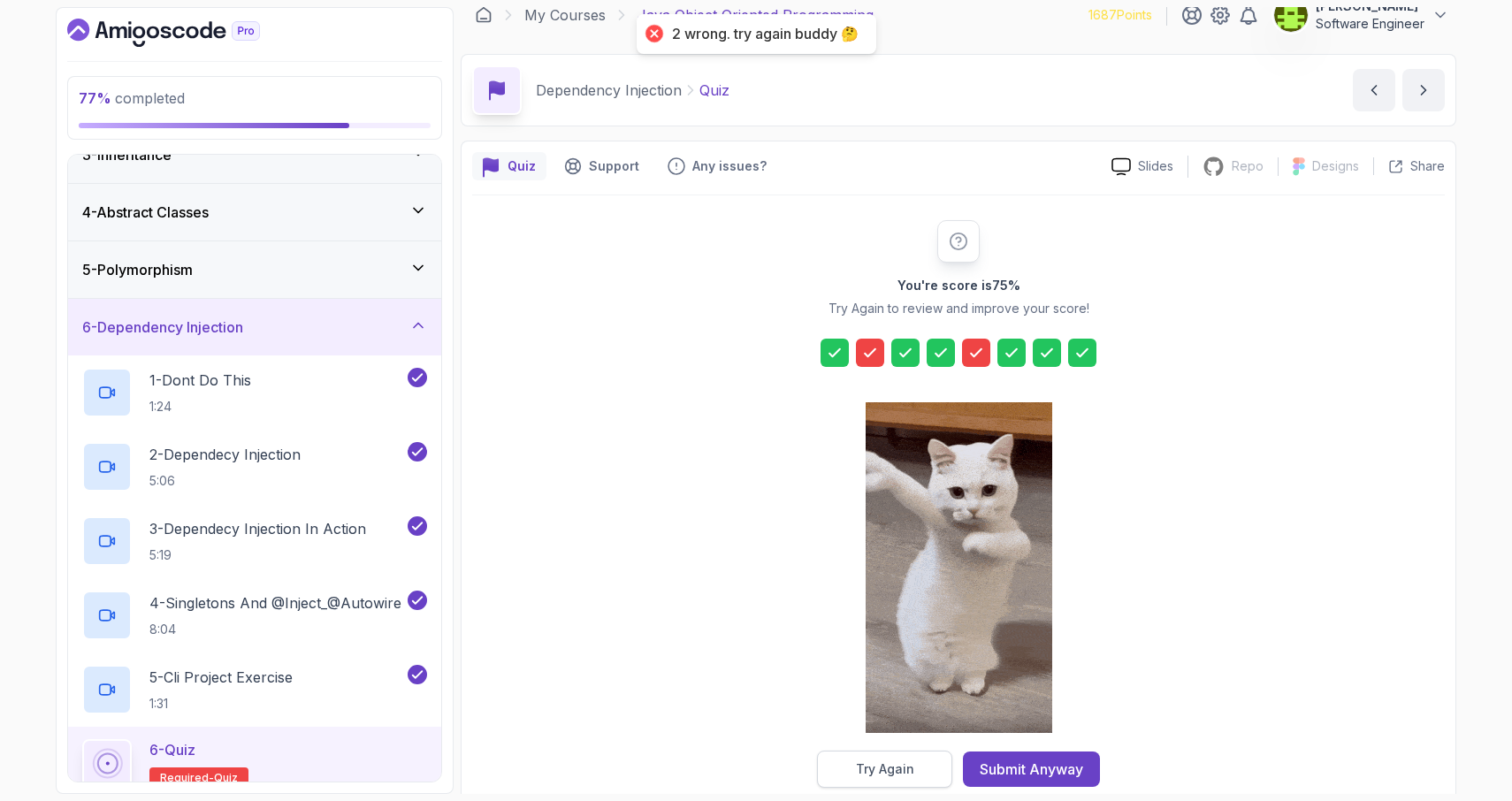
click at [853, 770] on button "Try Again" at bounding box center [884, 769] width 135 height 37
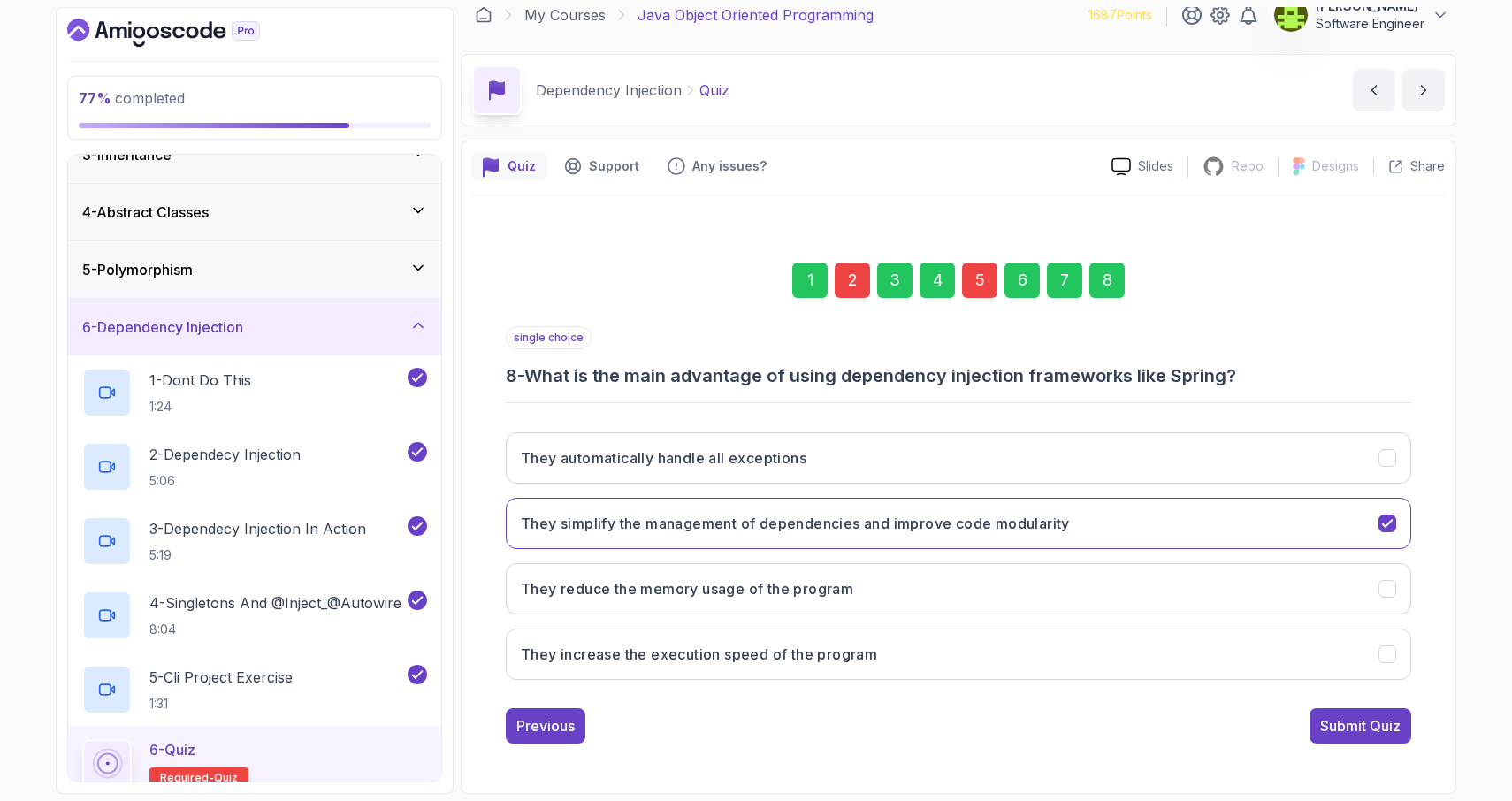
click at [852, 275] on div "2" at bounding box center [852, 280] width 35 height 35
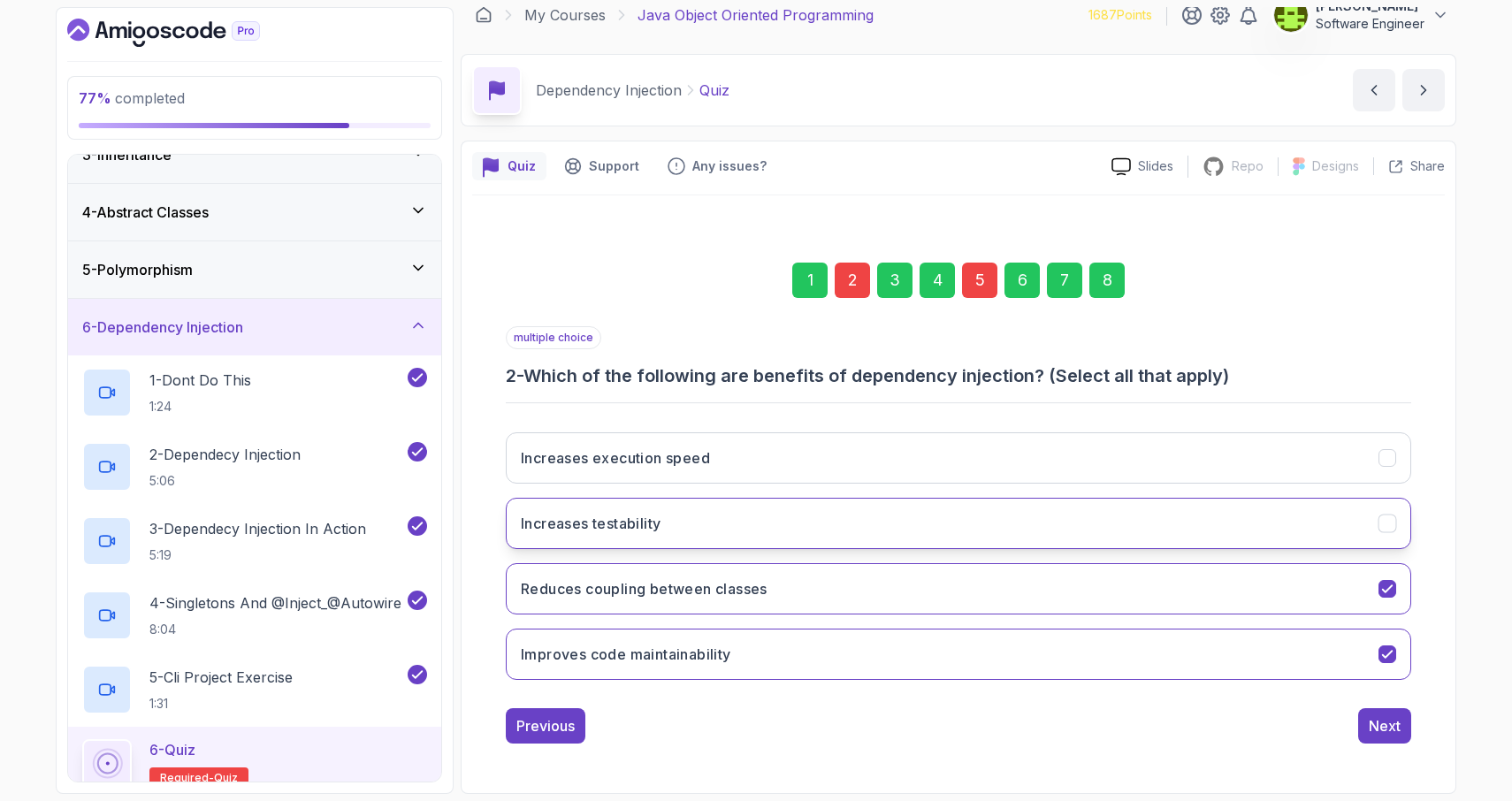
click at [1386, 527] on icon "Increases testability" at bounding box center [1387, 523] width 9 height 7
click at [977, 284] on div "5" at bounding box center [980, 280] width 35 height 35
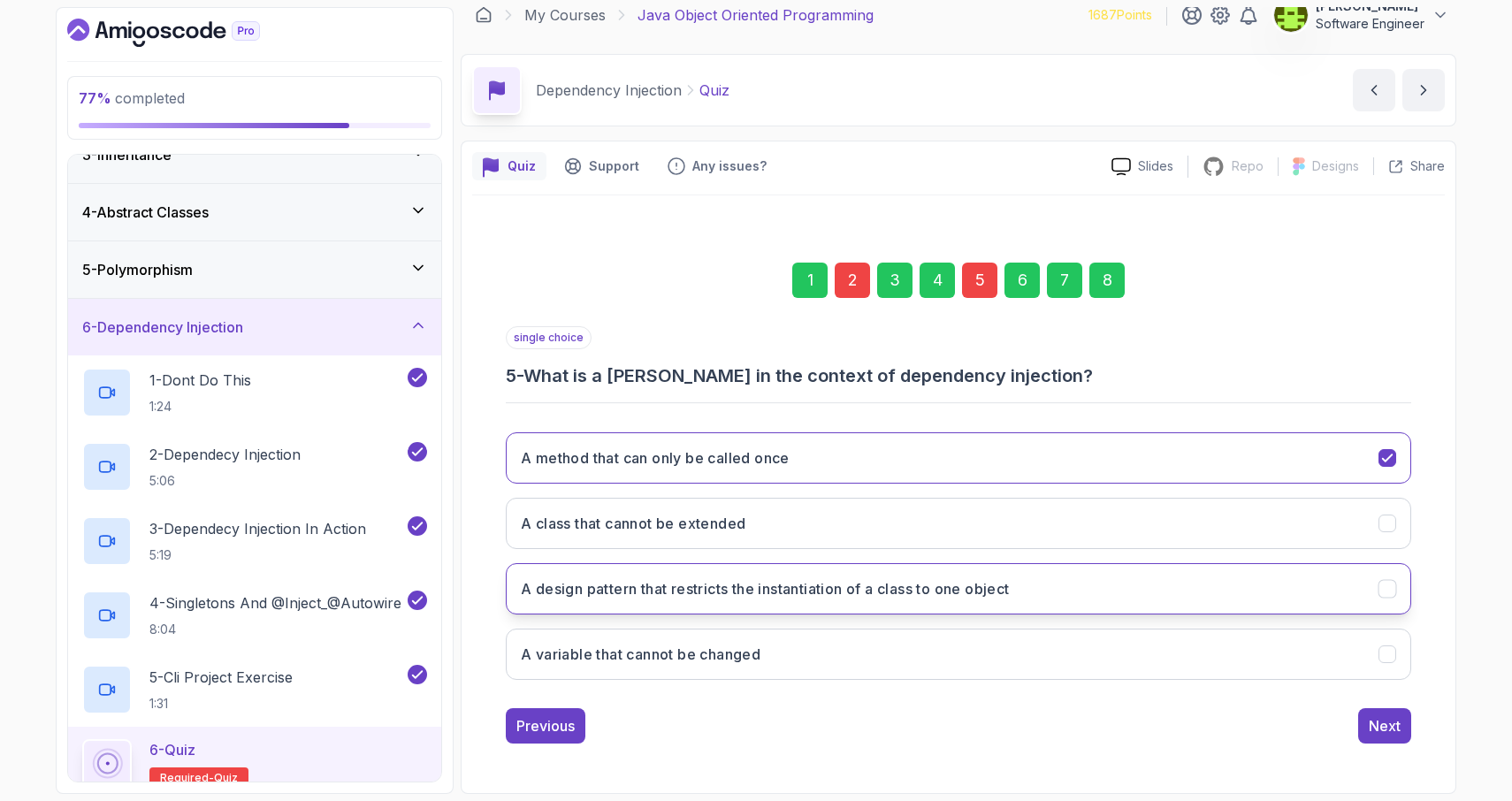
click at [1382, 591] on icon "A design pattern that restricts the instantiation of a class to one object" at bounding box center [1388, 590] width 17 height 17
click at [1110, 283] on div "8" at bounding box center [1108, 280] width 35 height 35
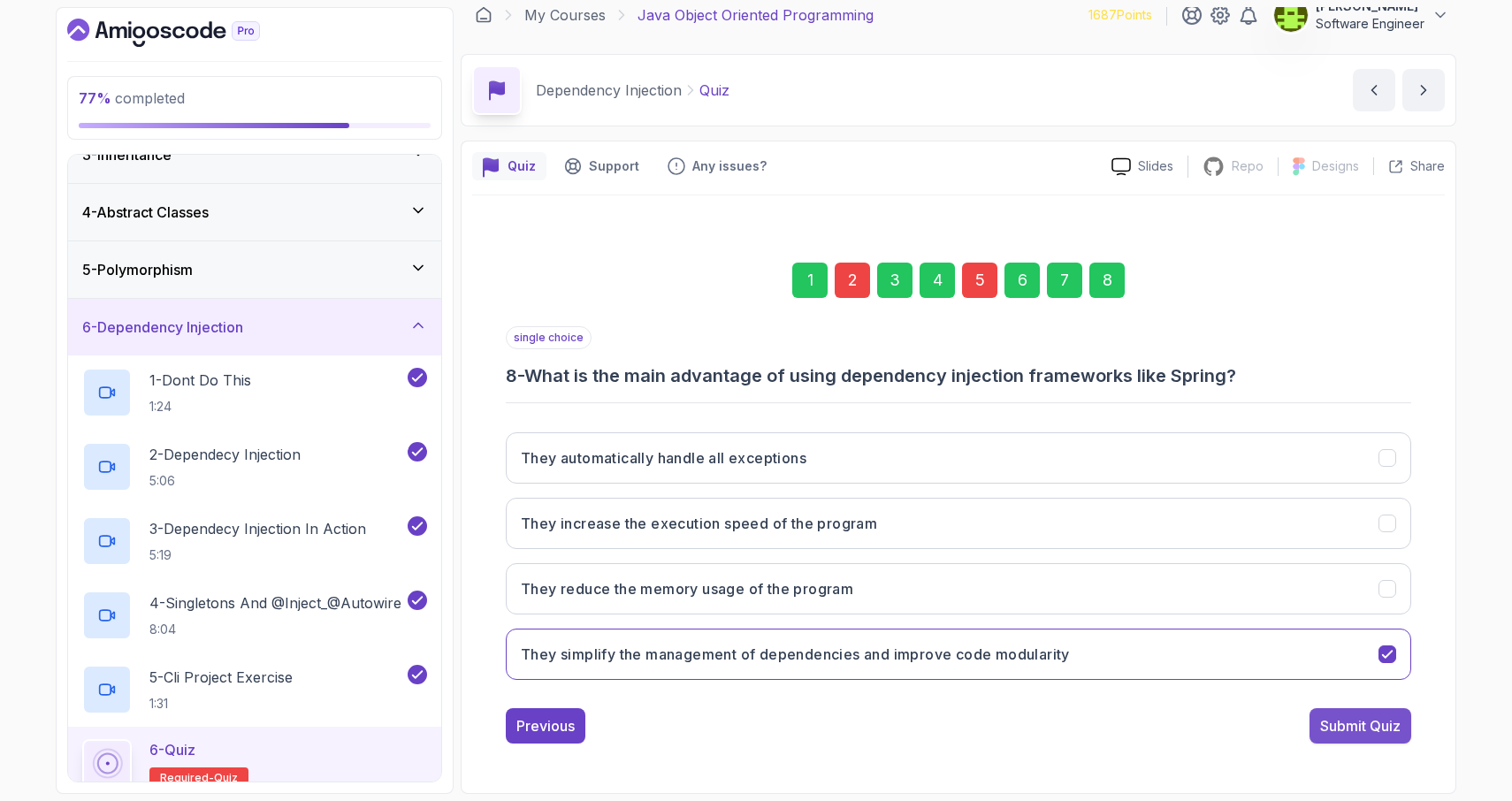
click at [1365, 734] on div "Submit Quiz" at bounding box center [1360, 726] width 80 height 21
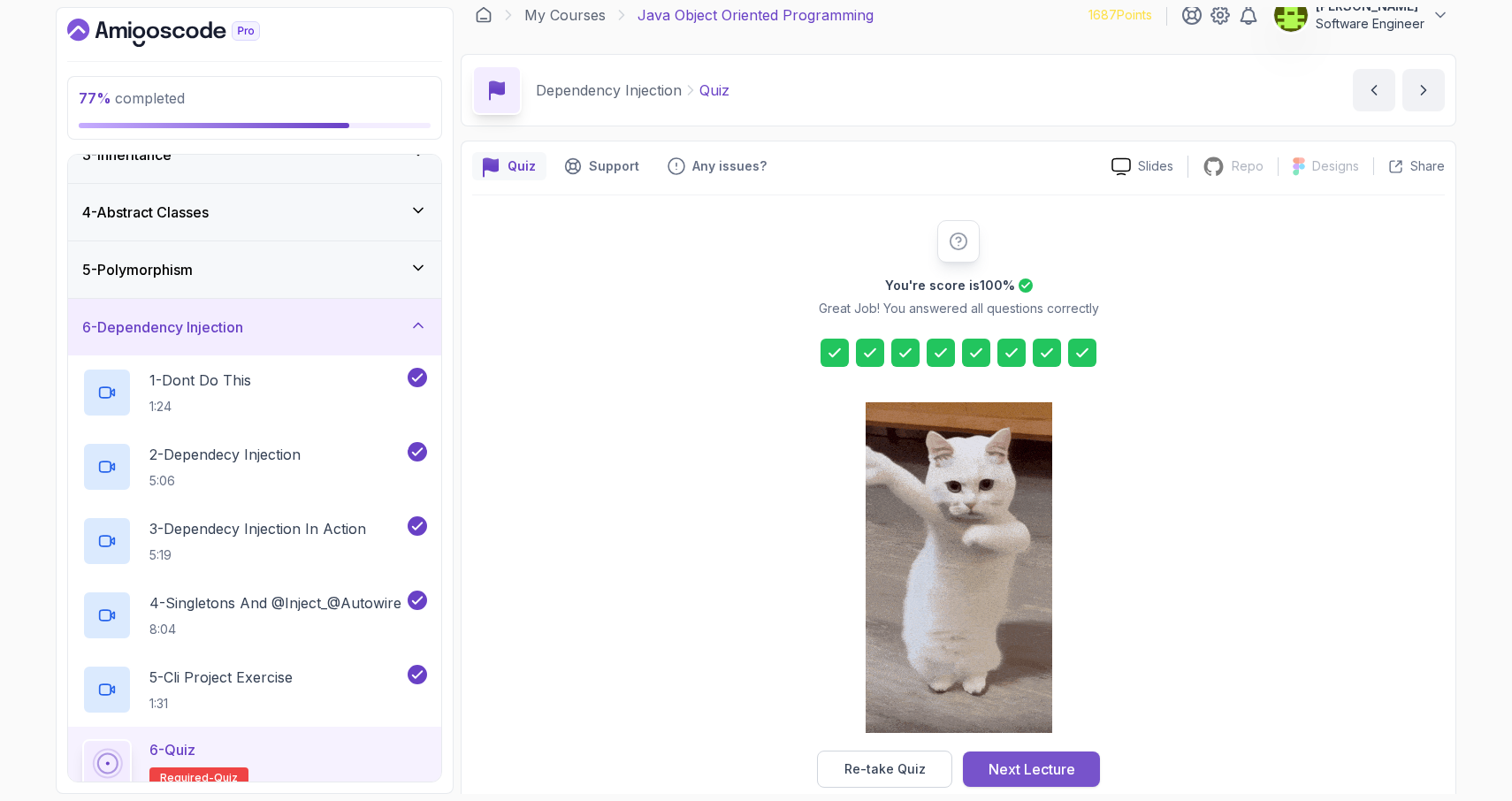
click at [1031, 766] on div "Next Lecture" at bounding box center [1031, 769] width 87 height 21
